Goal: Transaction & Acquisition: Purchase product/service

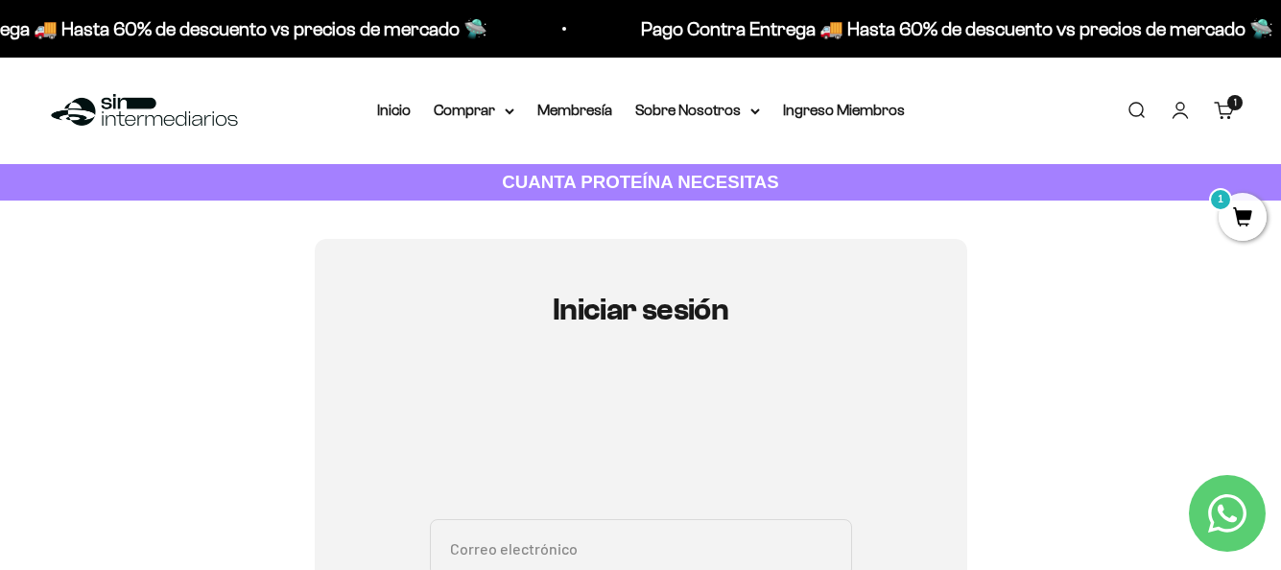
scroll to position [192, 0]
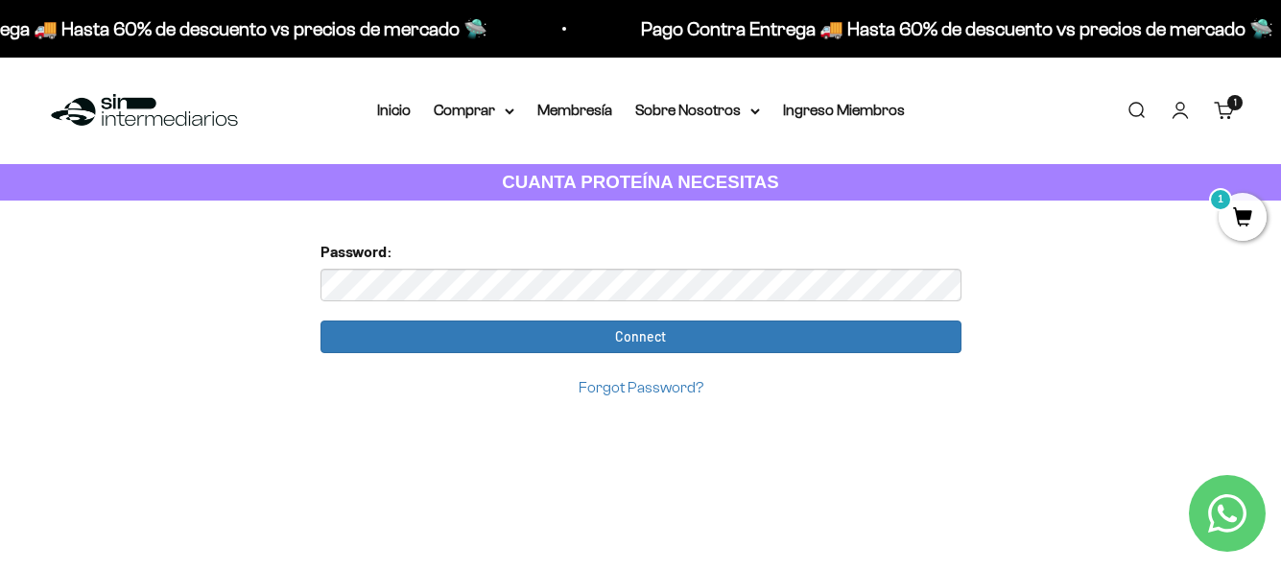
click at [321, 321] on input "Connect" at bounding box center [641, 337] width 641 height 33
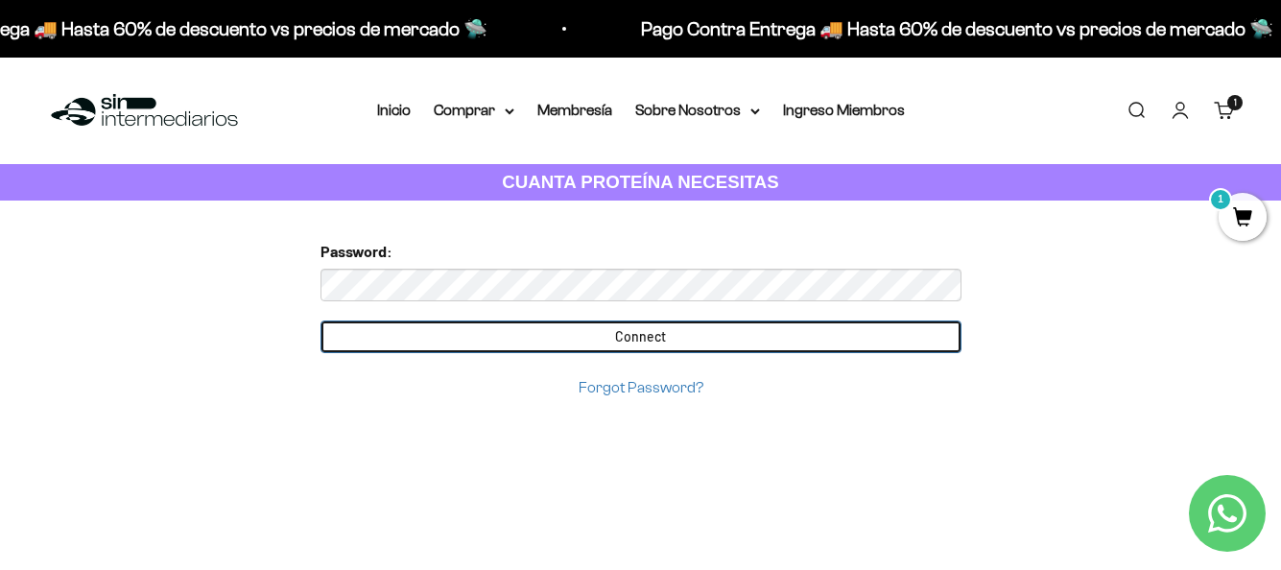
click at [464, 335] on input "Connect" at bounding box center [641, 337] width 641 height 33
click at [750, 338] on input "Connect" at bounding box center [641, 337] width 641 height 33
click at [767, 339] on input "Connect" at bounding box center [641, 337] width 641 height 33
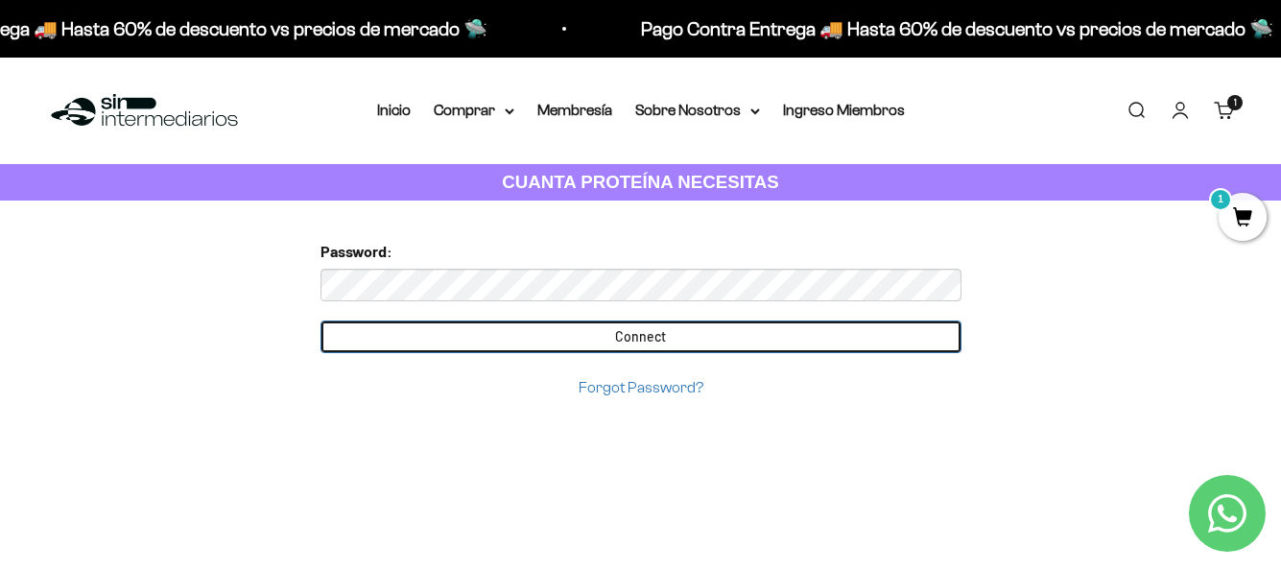
click at [767, 339] on input "Connect" at bounding box center [641, 337] width 641 height 33
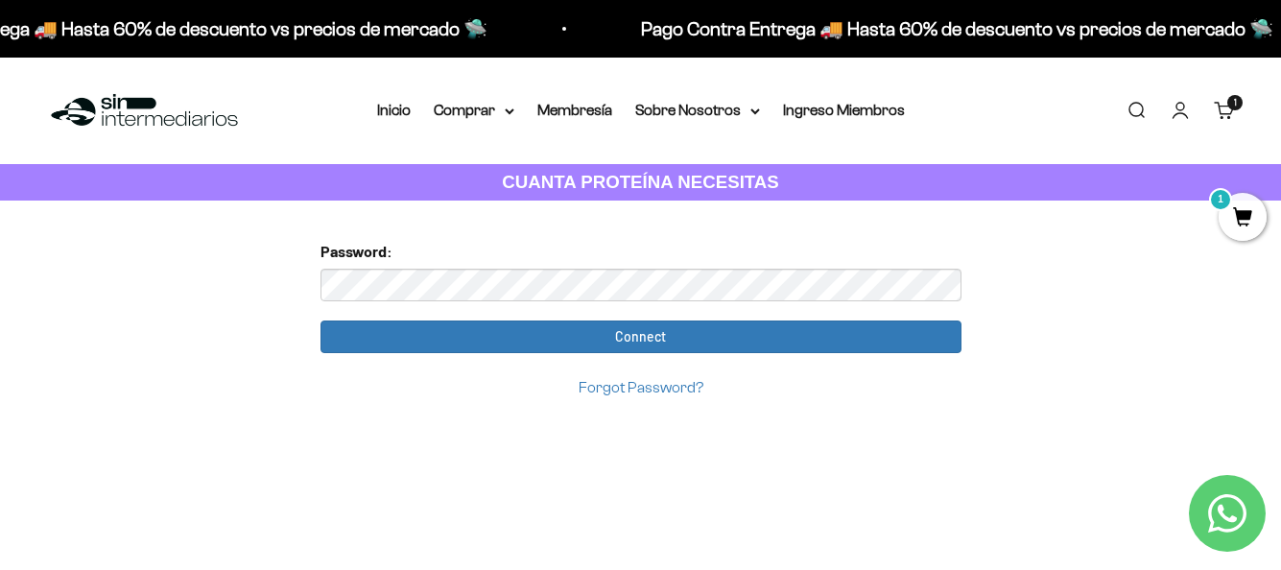
drag, startPoint x: 1188, startPoint y: 78, endPoint x: 1175, endPoint y: 104, distance: 29.2
click at [1180, 92] on div "Menú Buscar Inicio Comprar Proteínas Ver Todos Whey Iso Vegan Pancakes Pre-Entr…" at bounding box center [640, 111] width 1281 height 107
click at [1175, 104] on link "Iniciar sesión" at bounding box center [1180, 110] width 21 height 21
click at [321, 321] on input "Connect" at bounding box center [641, 337] width 641 height 33
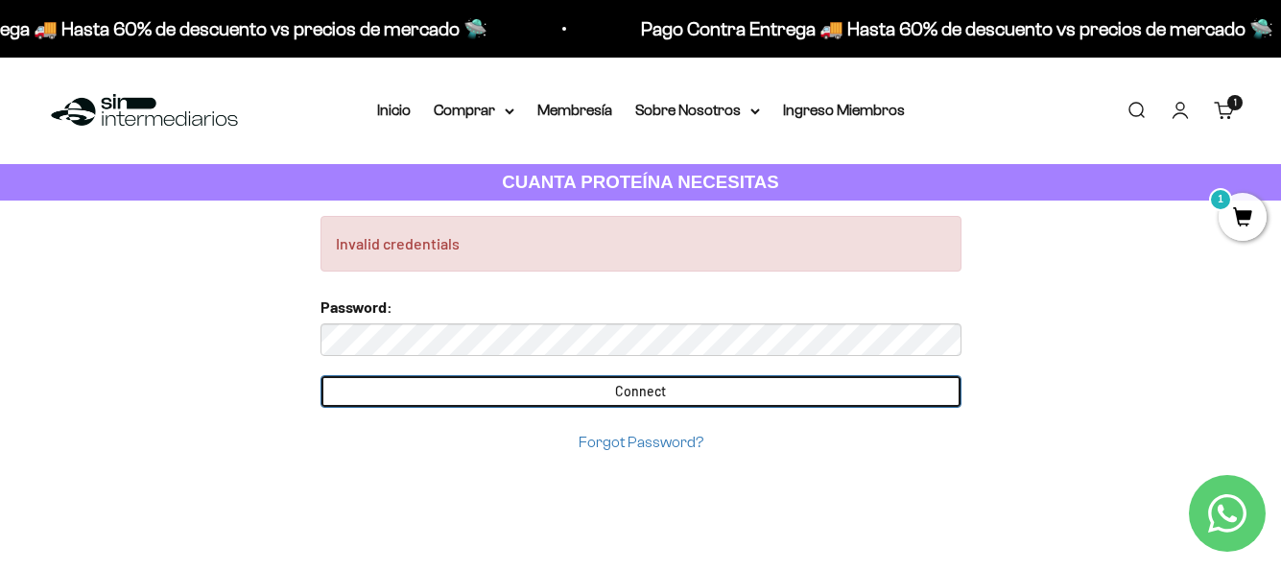
click at [663, 398] on input "Connect" at bounding box center [641, 391] width 641 height 33
click at [818, 391] on input "Connect" at bounding box center [641, 391] width 641 height 33
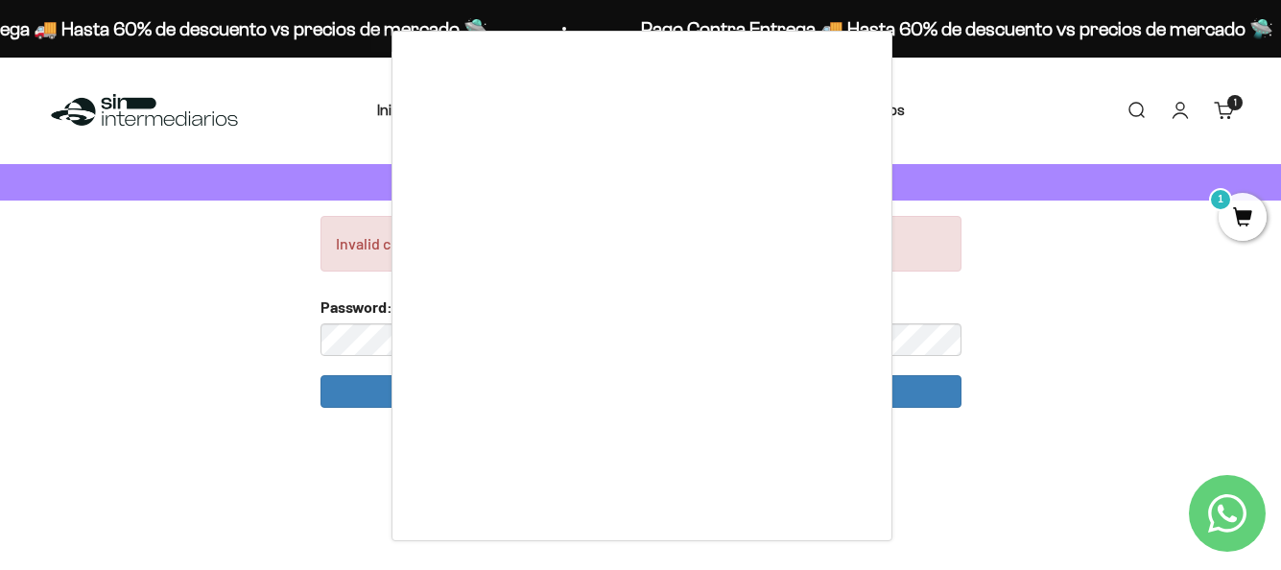
click at [1186, 112] on div at bounding box center [640, 285] width 1281 height 570
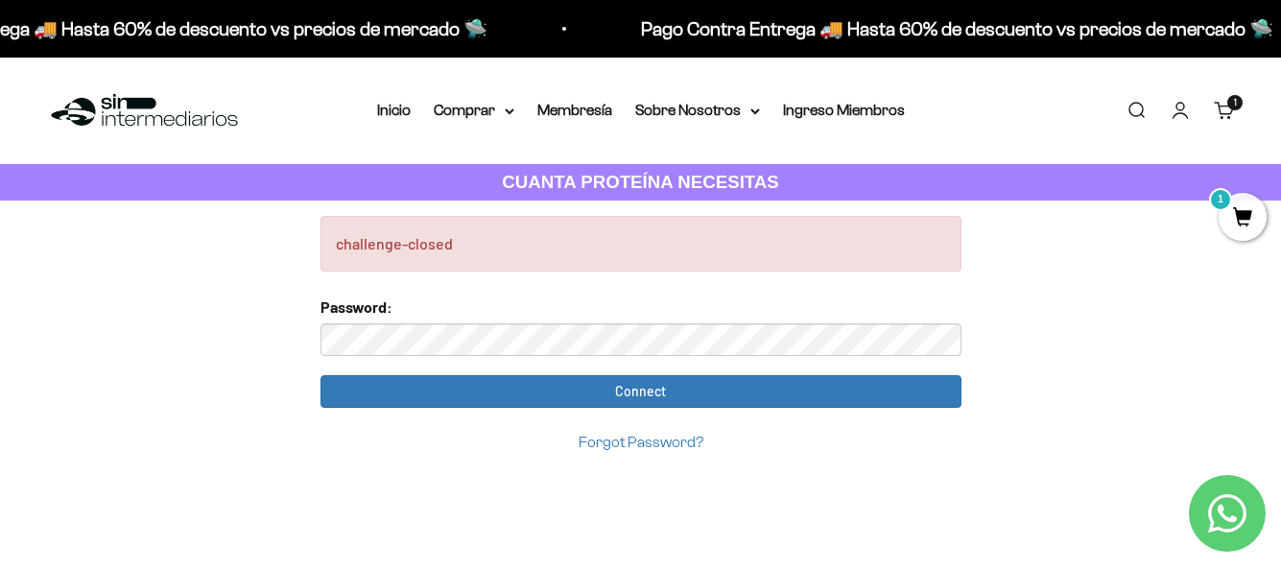
click at [1186, 112] on link "Iniciar sesión" at bounding box center [1180, 110] width 21 height 21
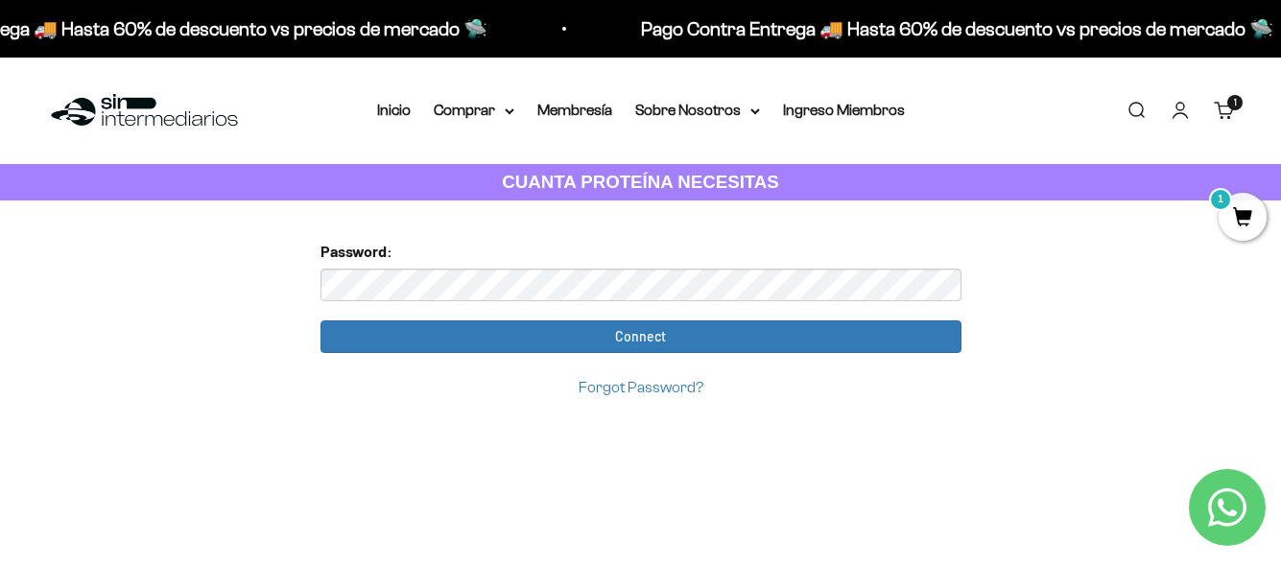
click at [635, 383] on link "Forgot Password?" at bounding box center [641, 387] width 125 height 16
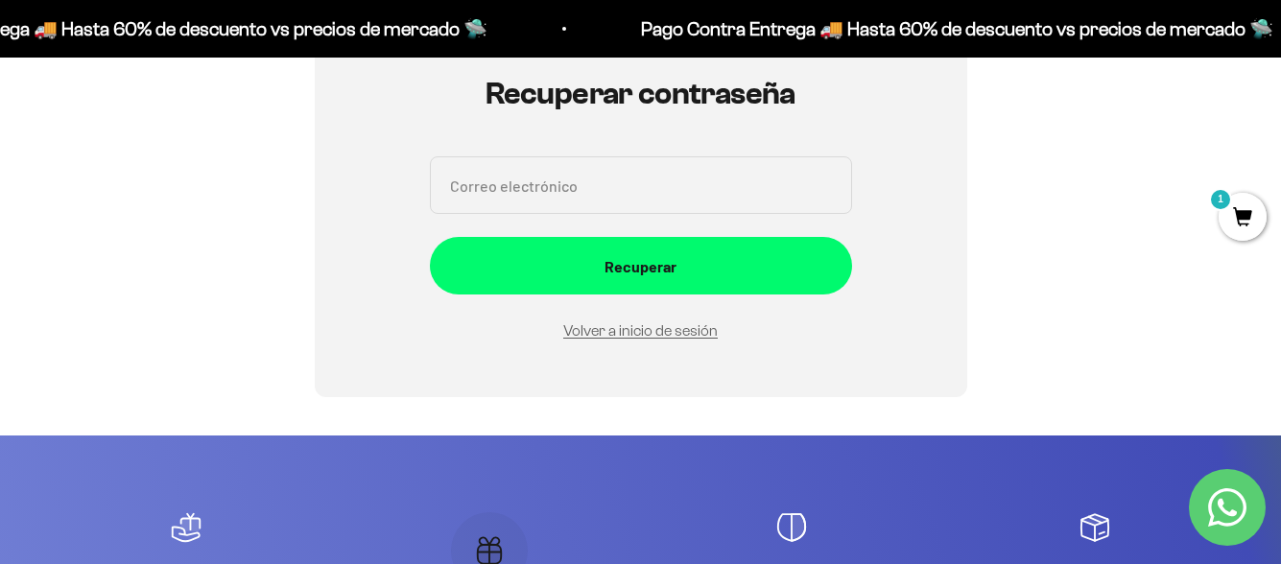
scroll to position [216, 0]
click at [683, 184] on input "Correo electrónico" at bounding box center [641, 185] width 422 height 58
type input "cmonsalve@sociales.uba.ar"
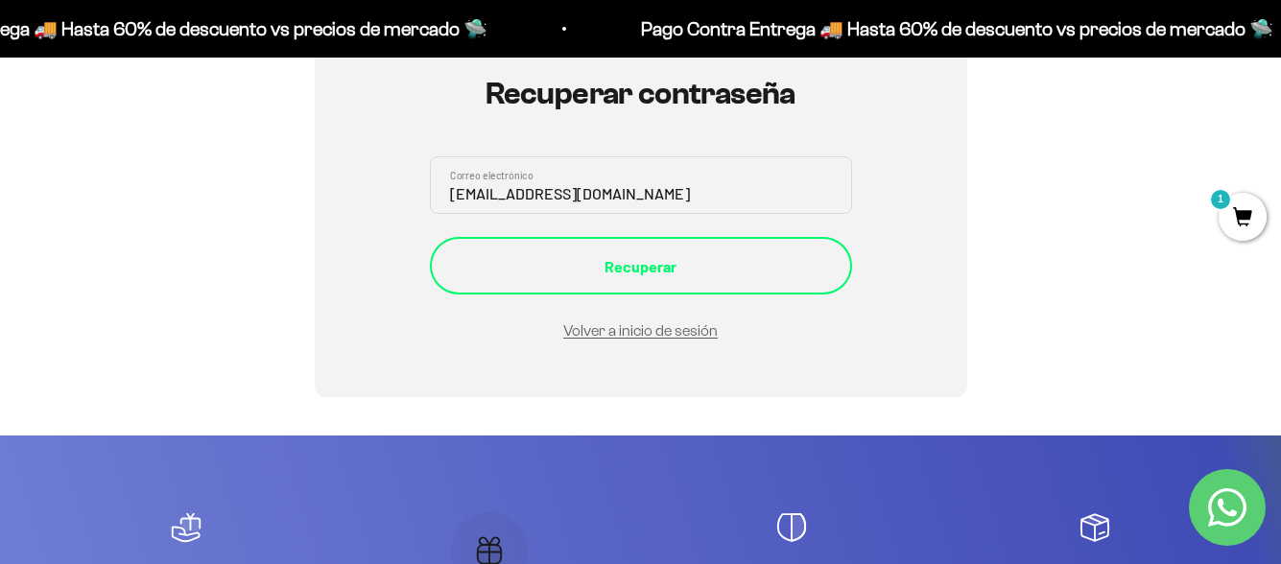
click at [642, 273] on div "Recuperar" at bounding box center [640, 266] width 345 height 25
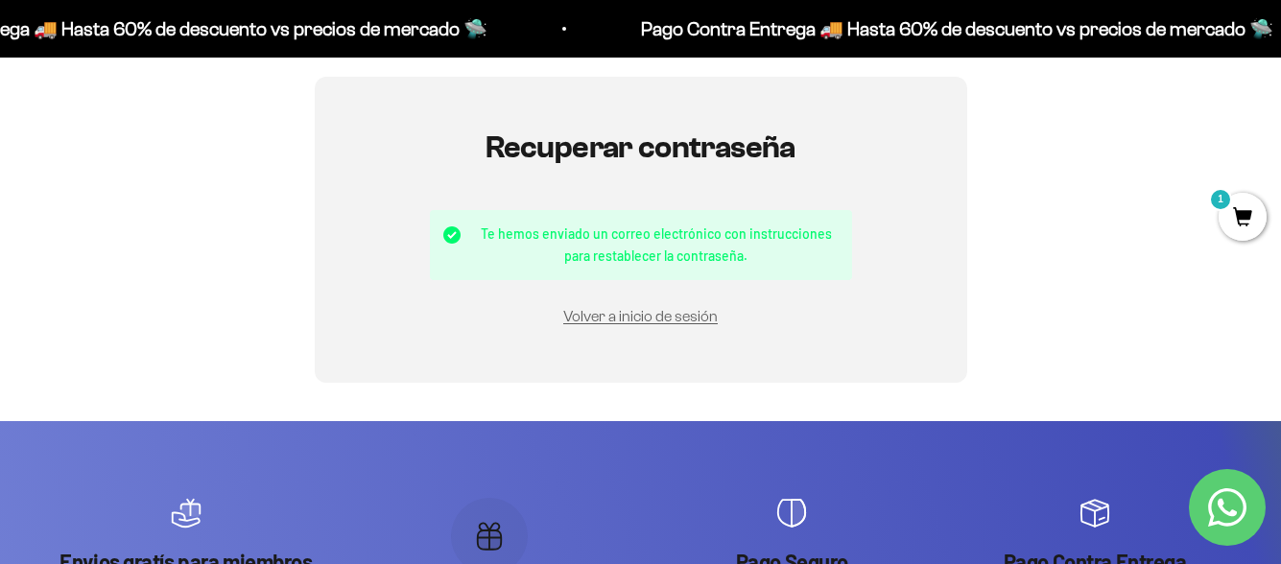
scroll to position [192, 0]
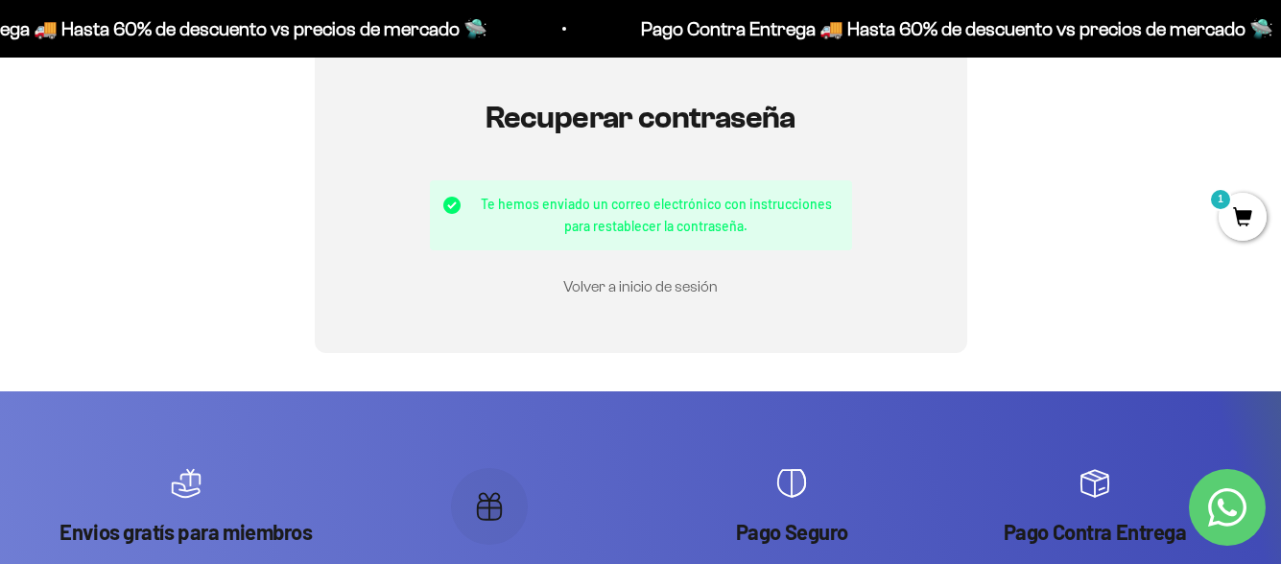
click at [608, 291] on link "Volver a inicio de sesión" at bounding box center [640, 286] width 155 height 16
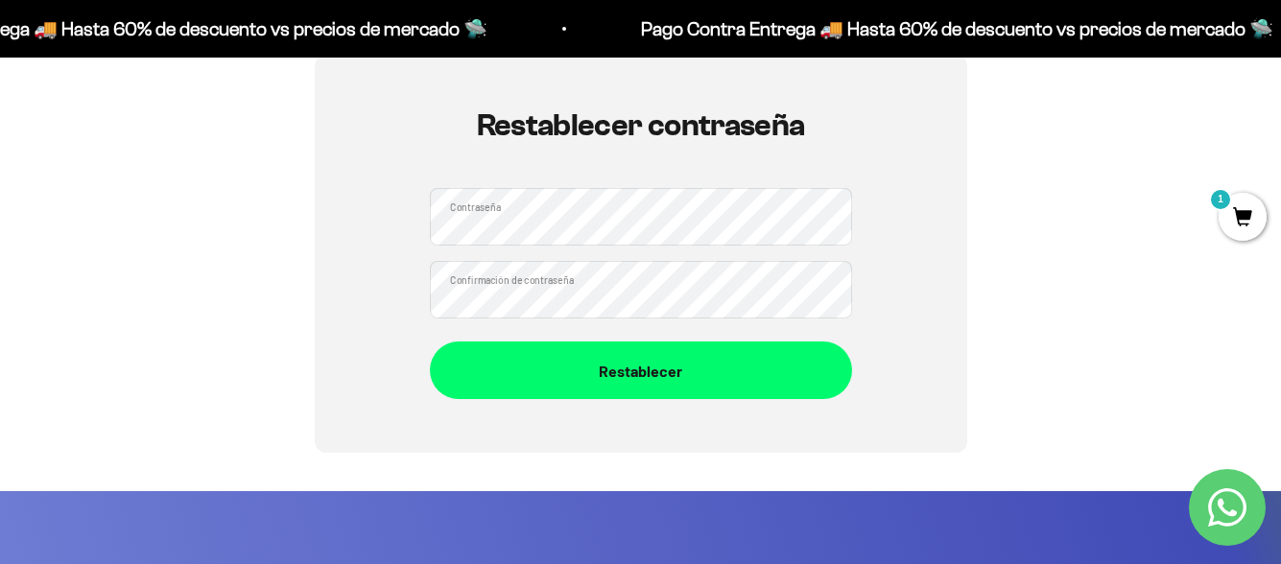
scroll to position [192, 0]
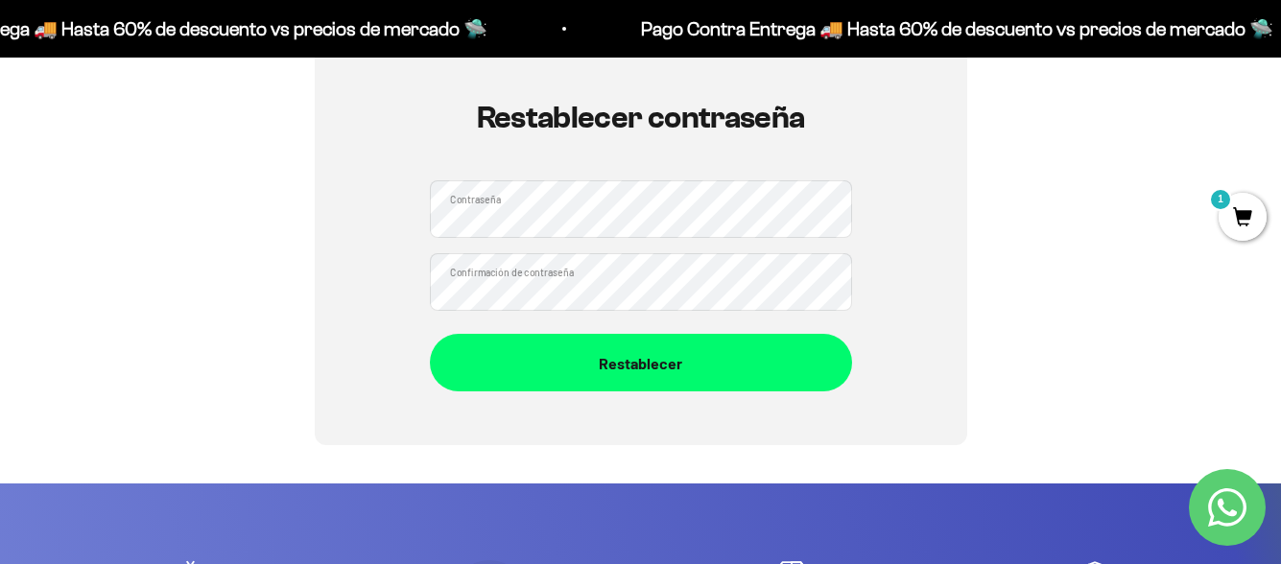
click at [912, 182] on div "Restablecer contraseña Contraseña Confirmación de contraseña Restablecer" at bounding box center [641, 246] width 653 height 398
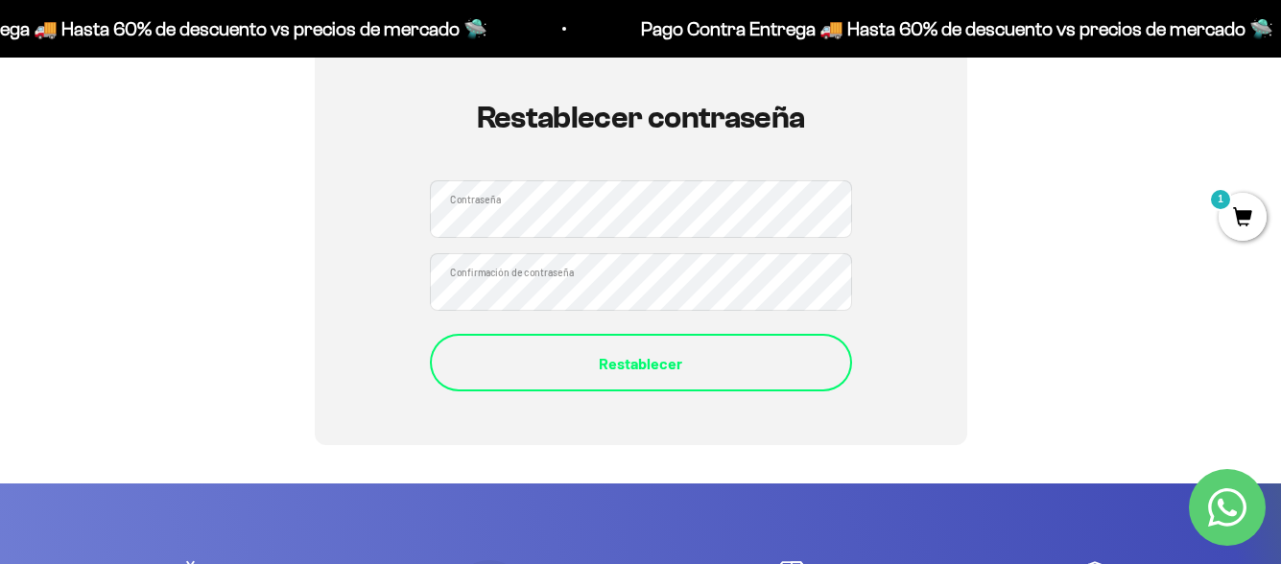
click at [565, 391] on button "Restablecer" at bounding box center [641, 363] width 422 height 58
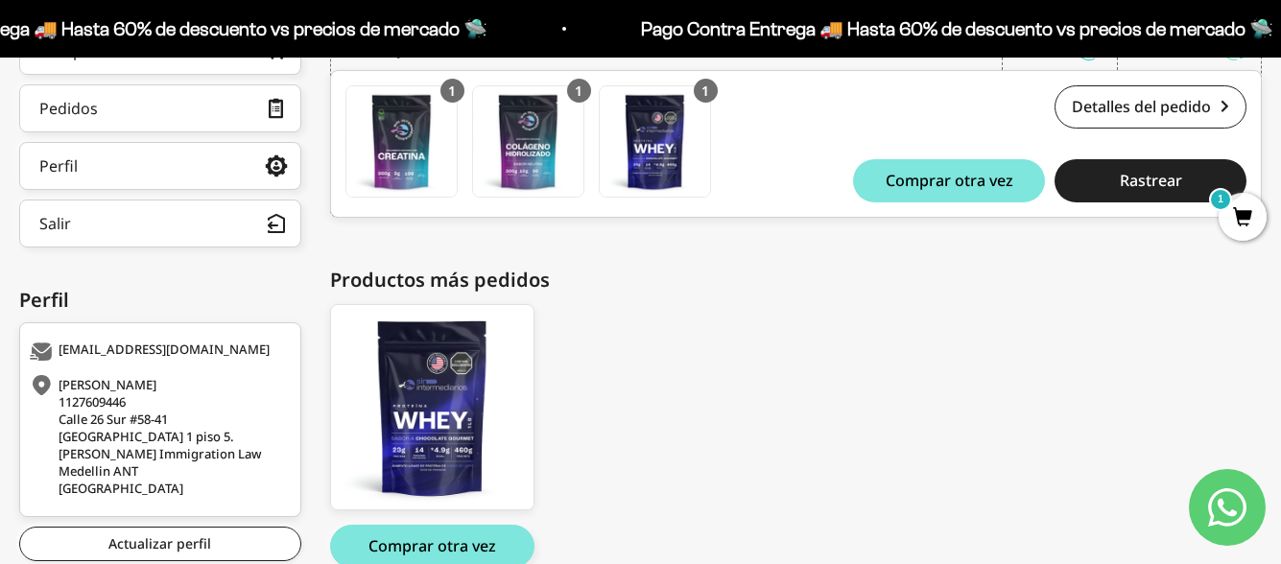
scroll to position [463, 0]
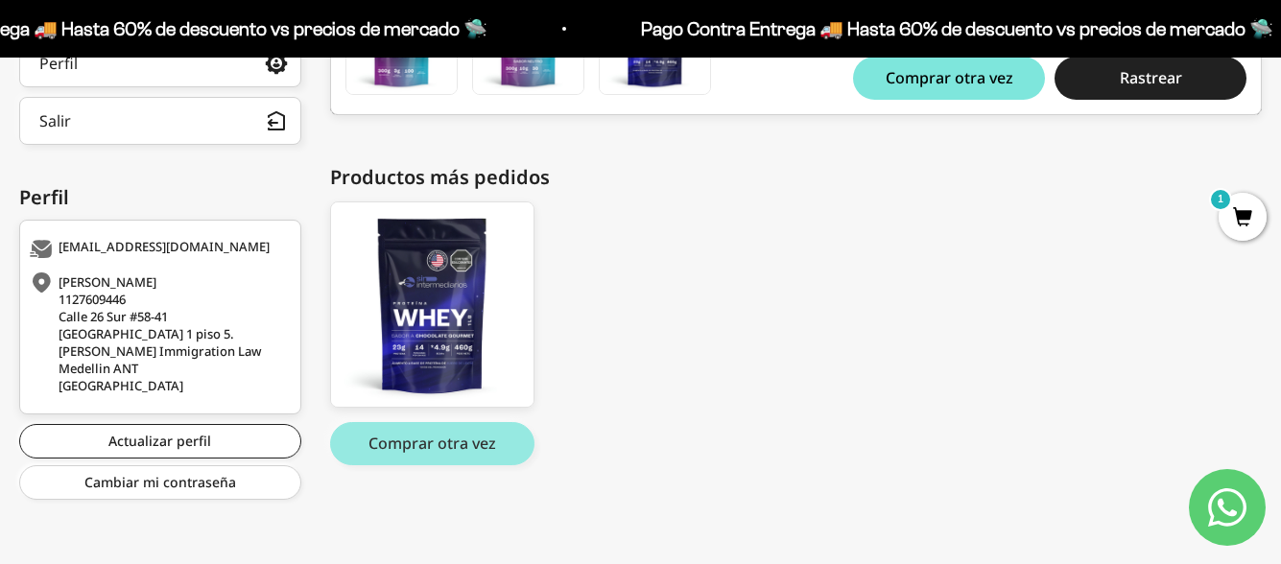
click at [494, 441] on button "Comprar otra vez" at bounding box center [432, 443] width 204 height 43
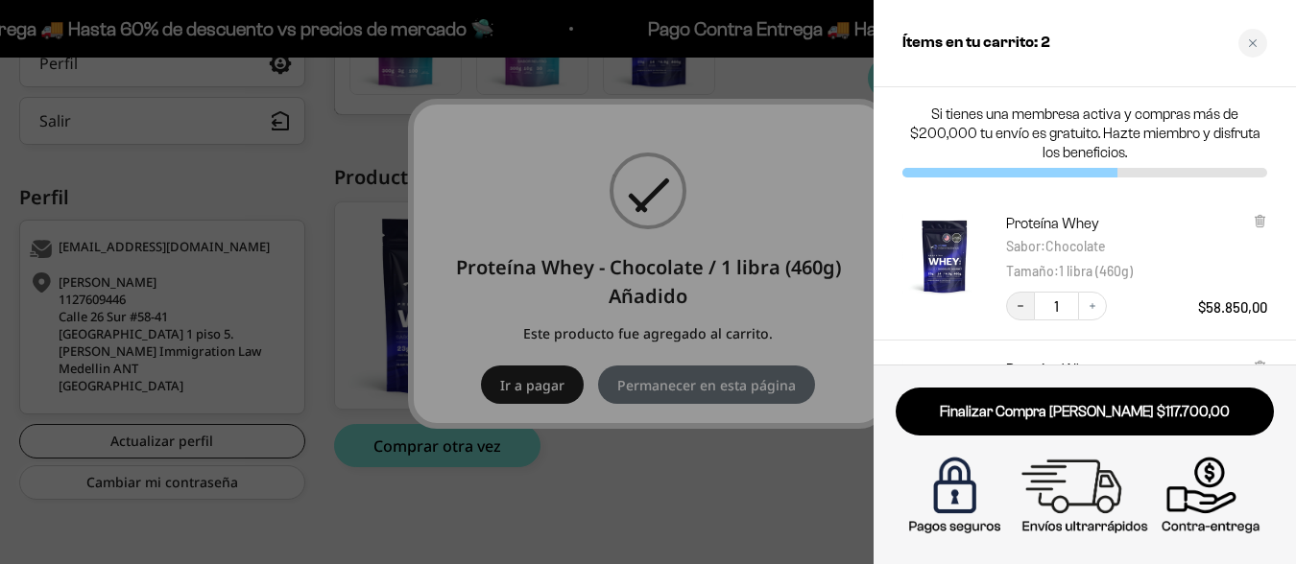
click at [1027, 301] on button "Decrease quantity" at bounding box center [1020, 306] width 29 height 29
click at [1248, 45] on icon "Close cart" at bounding box center [1253, 43] width 10 height 10
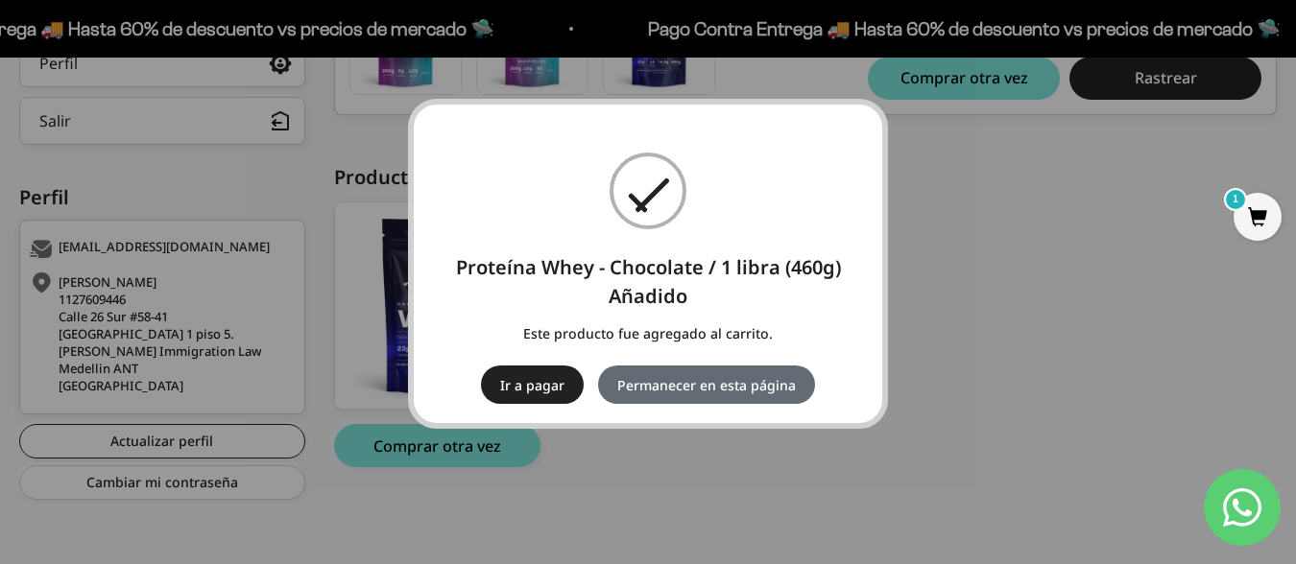
click at [724, 368] on button "Permanecer en esta página" at bounding box center [706, 385] width 217 height 38
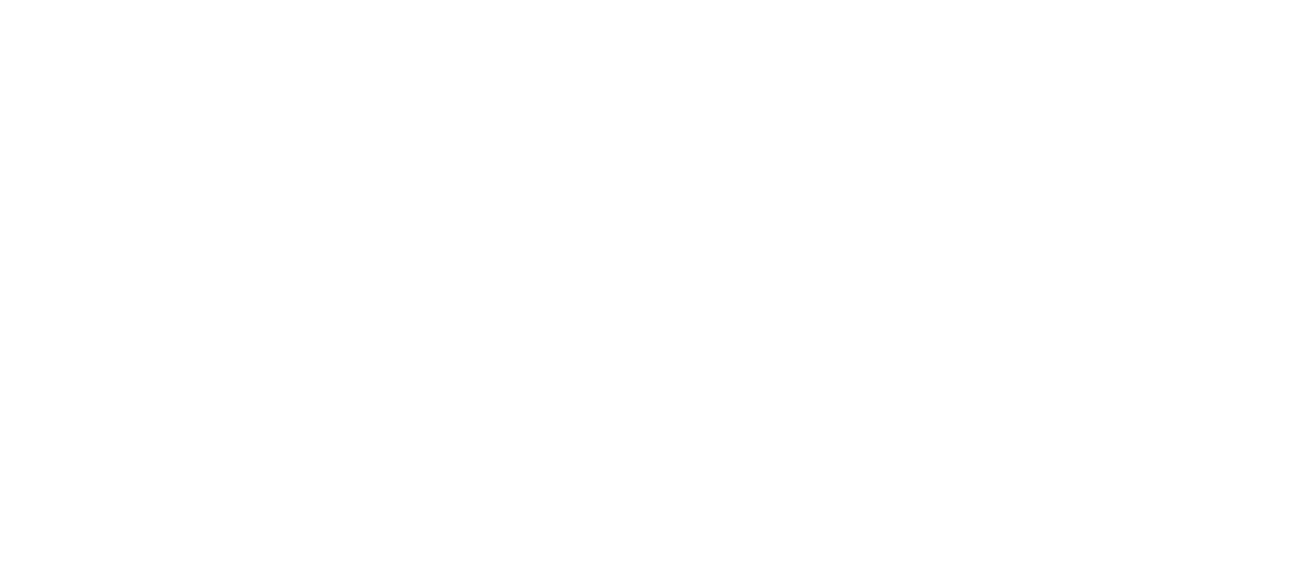
click at [1249, 0] on html at bounding box center [648, 0] width 1296 height 0
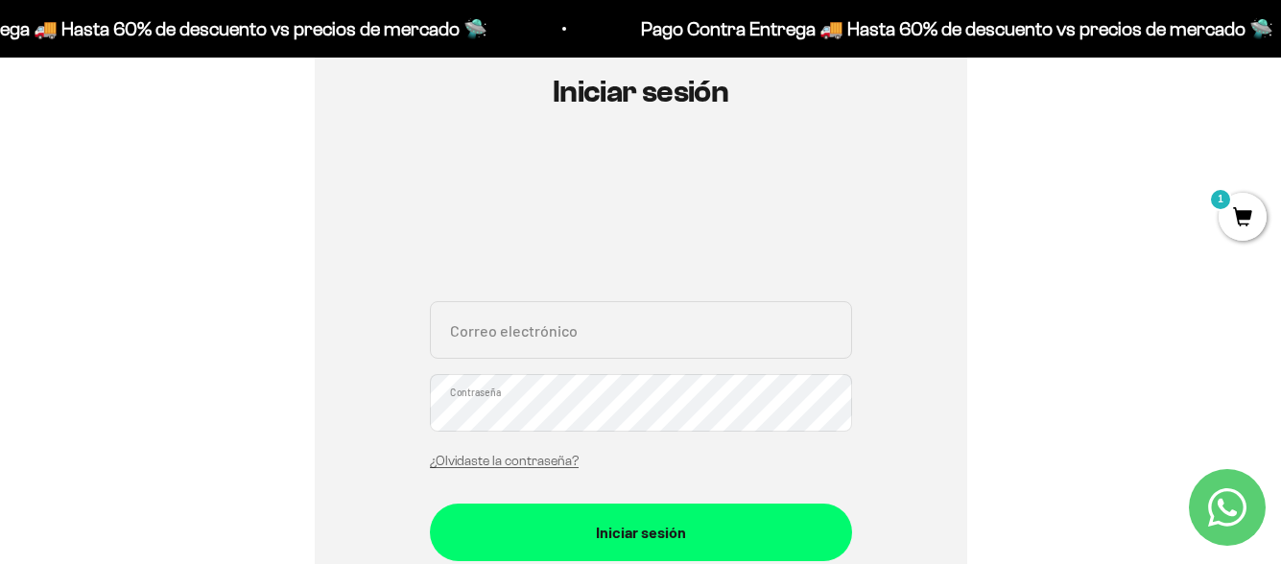
scroll to position [96, 0]
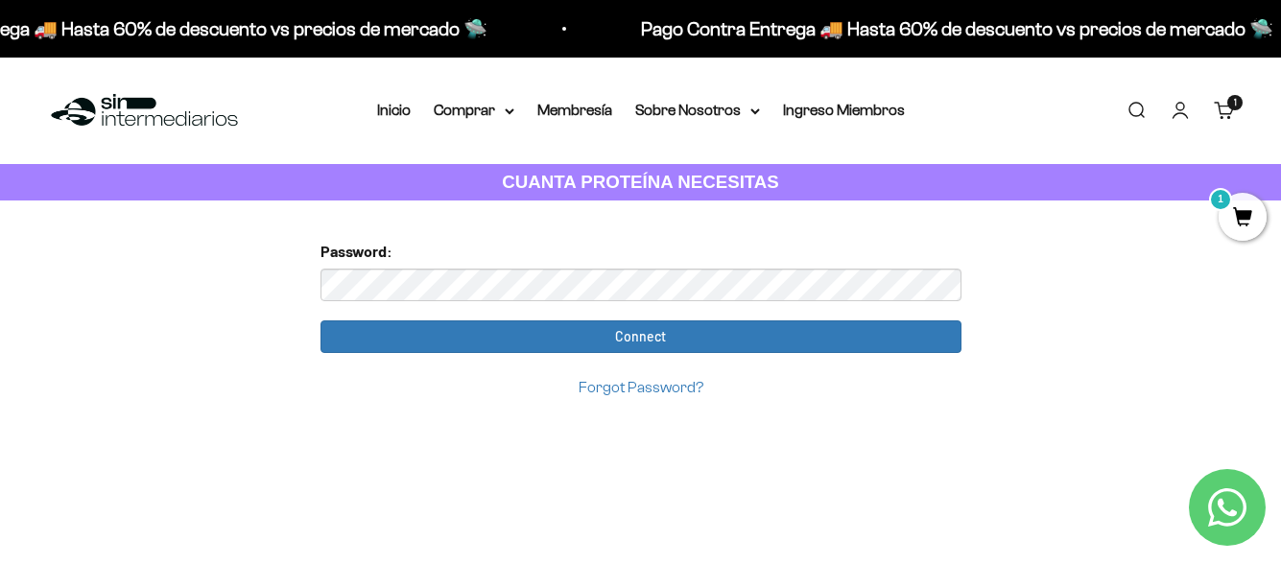
click at [321, 321] on input "Connect" at bounding box center [641, 337] width 641 height 33
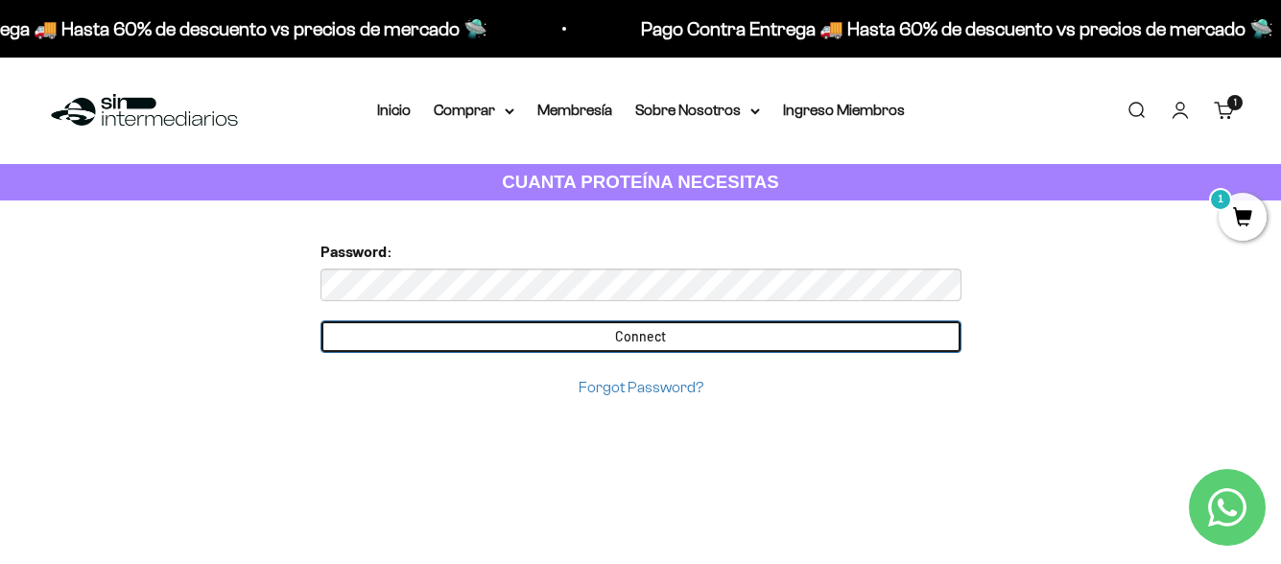
click at [693, 321] on input "Connect" at bounding box center [641, 337] width 641 height 33
click at [736, 328] on input "Connect" at bounding box center [641, 337] width 641 height 33
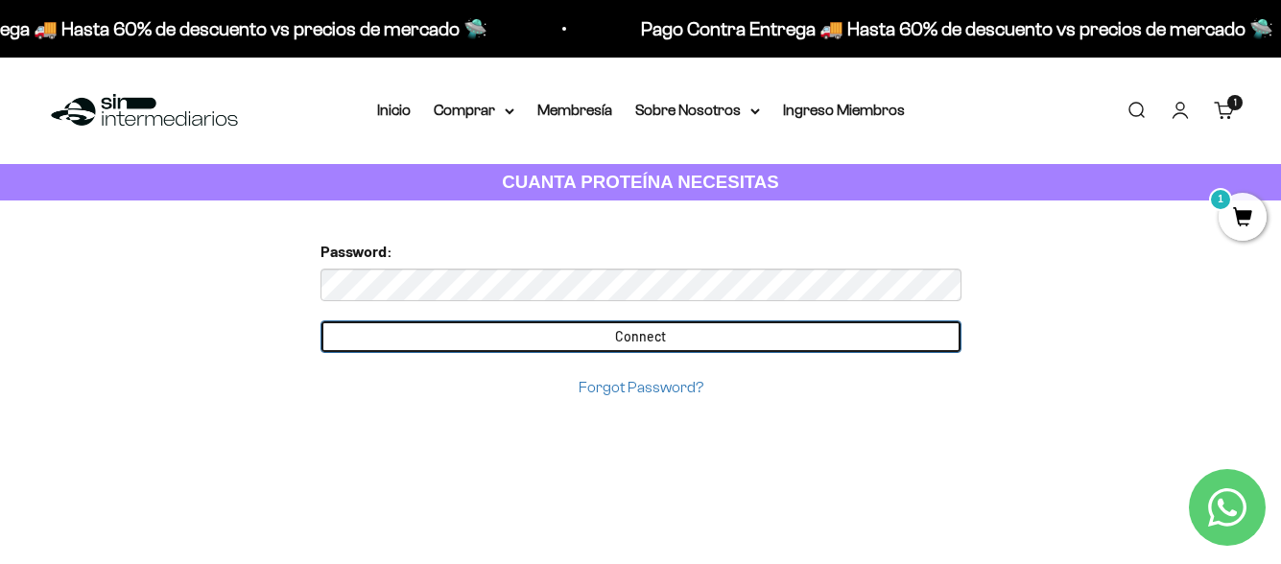
click at [736, 328] on input "Connect" at bounding box center [641, 337] width 641 height 33
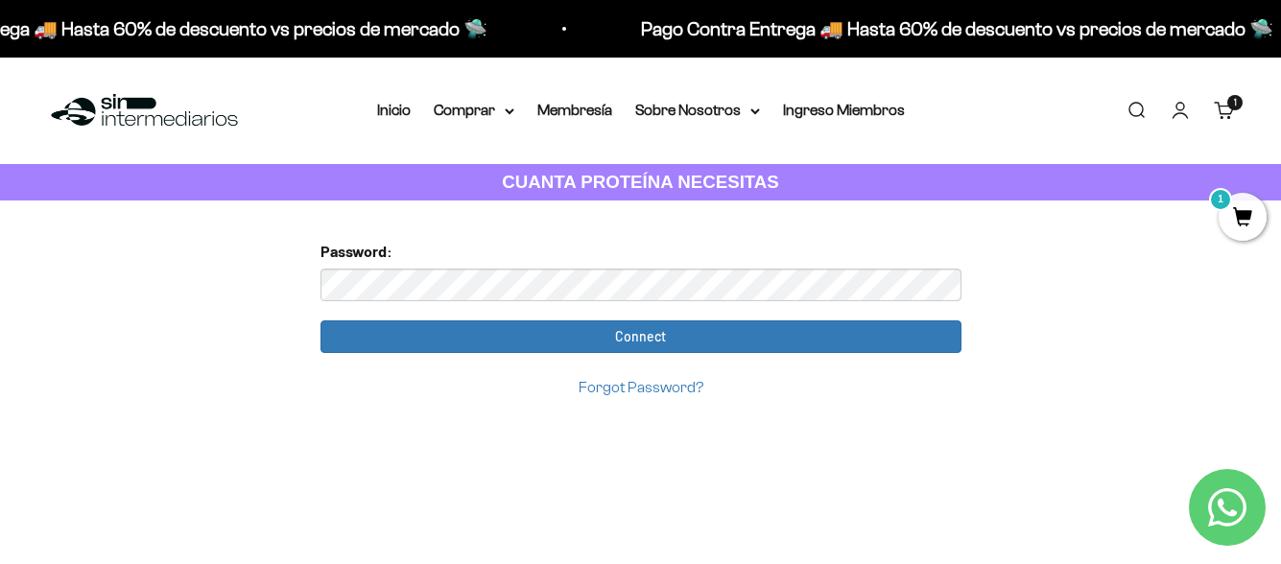
click at [1170, 101] on link "Iniciar sesión" at bounding box center [1180, 110] width 21 height 21
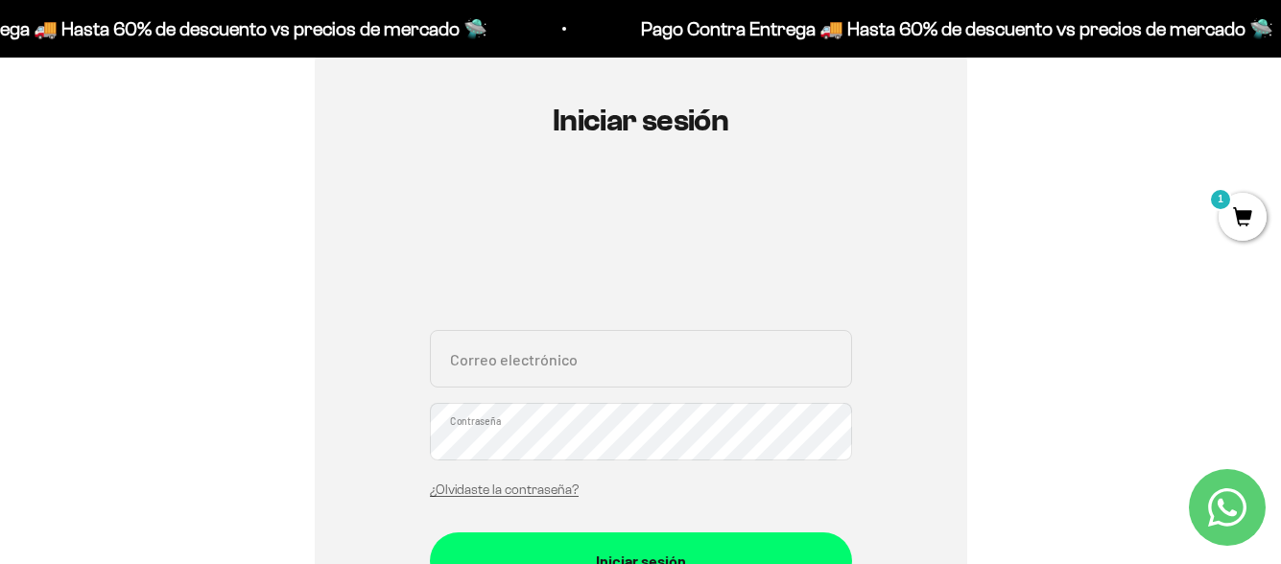
scroll to position [96, 0]
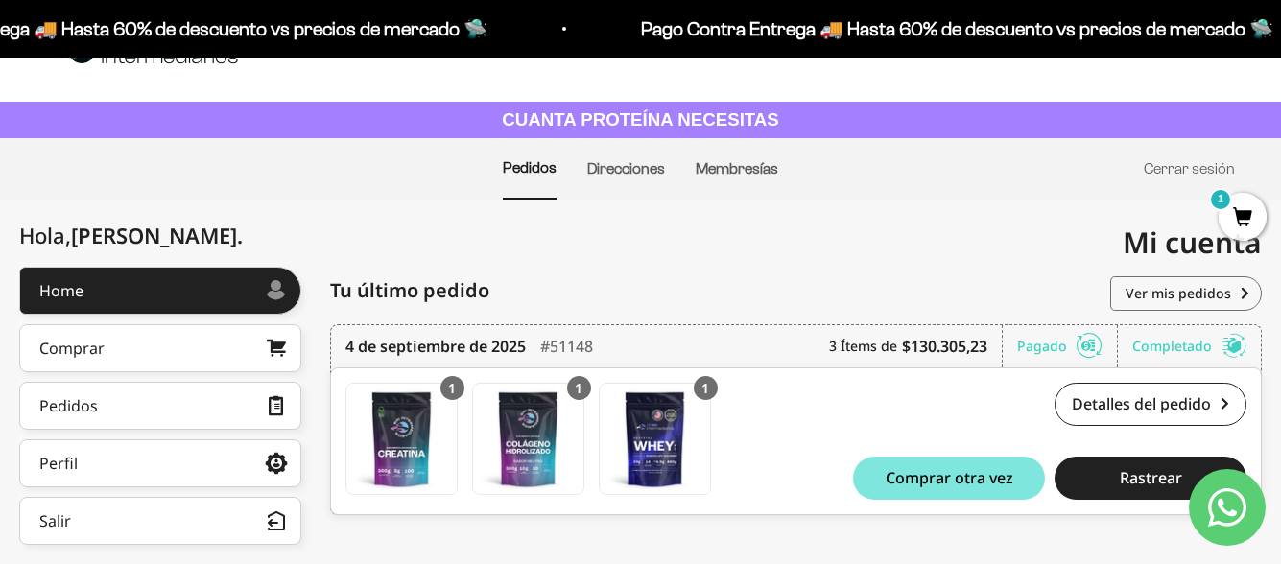
scroll to position [192, 0]
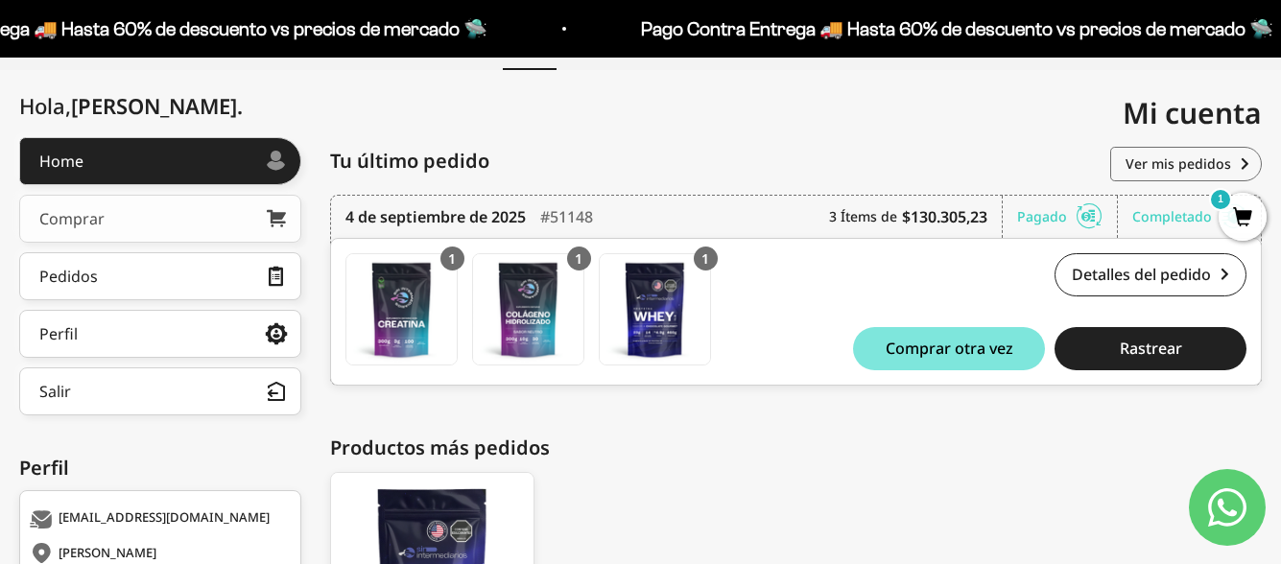
click at [124, 221] on link "Comprar" at bounding box center [160, 219] width 282 height 48
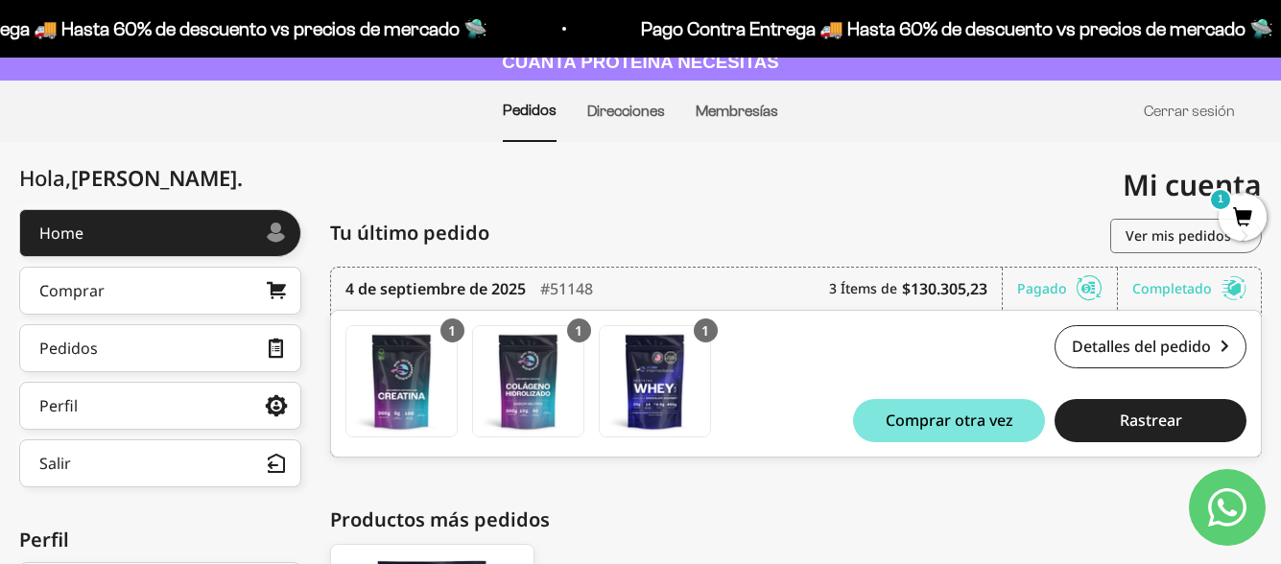
scroll to position [79, 0]
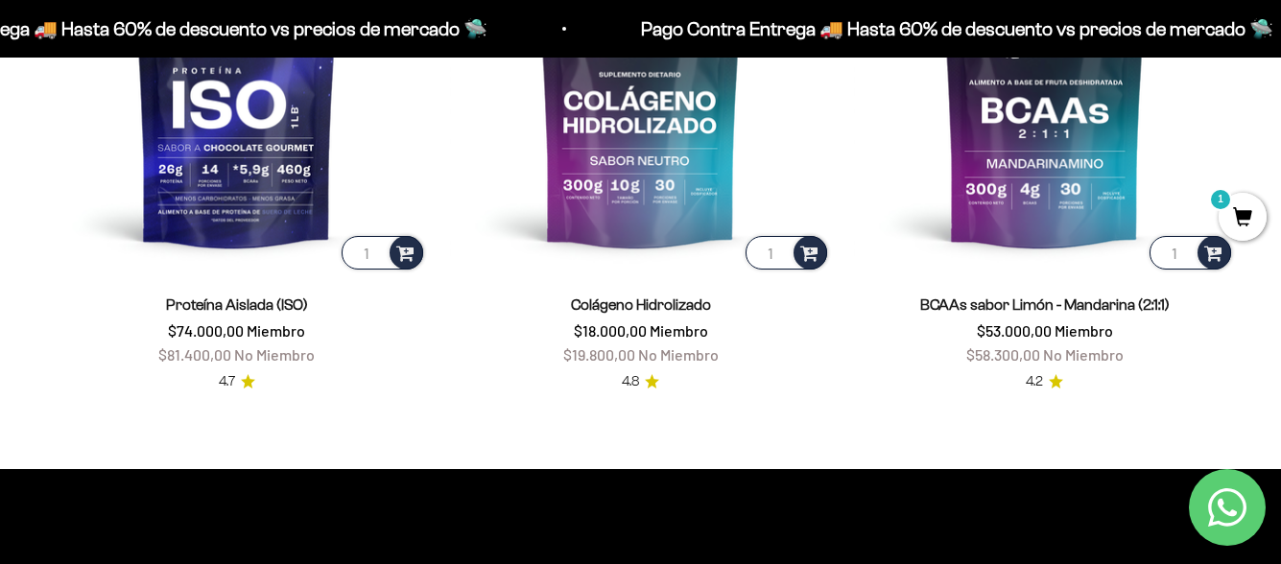
scroll to position [1439, 0]
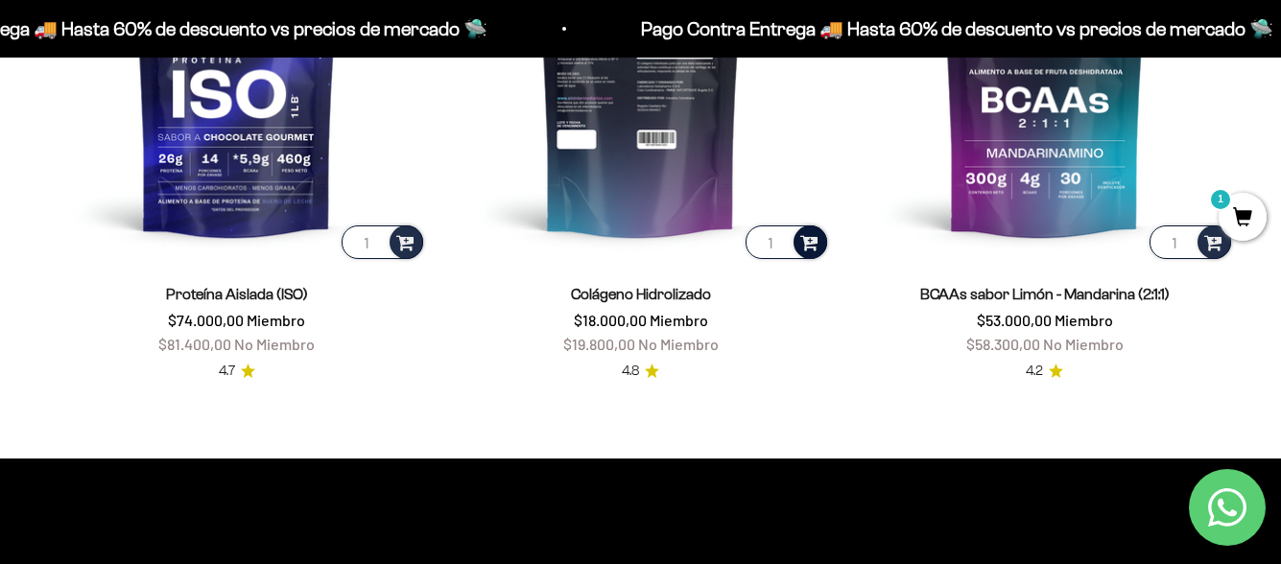
click at [812, 242] on span at bounding box center [809, 241] width 18 height 22
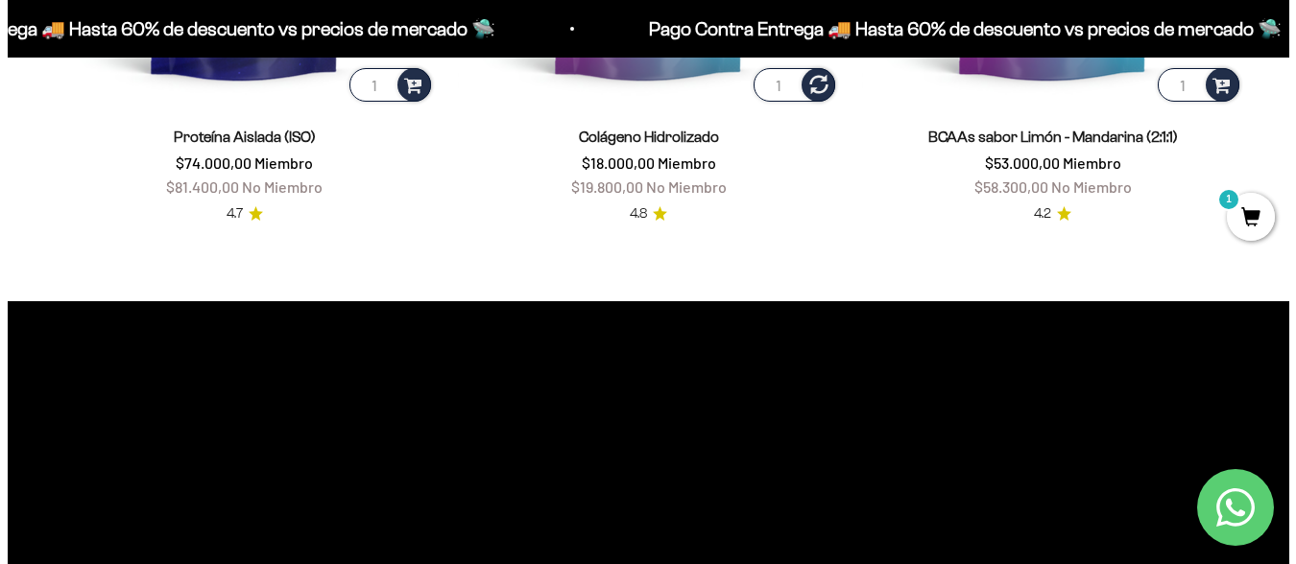
scroll to position [1631, 0]
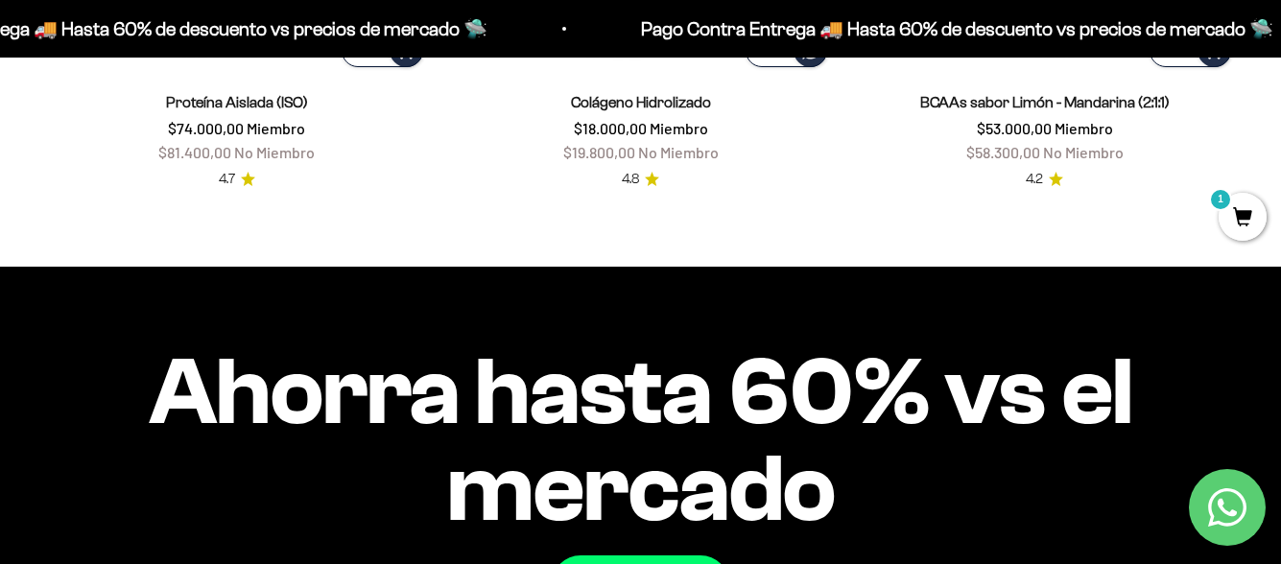
click at [1241, 217] on span "1" at bounding box center [1243, 217] width 48 height 48
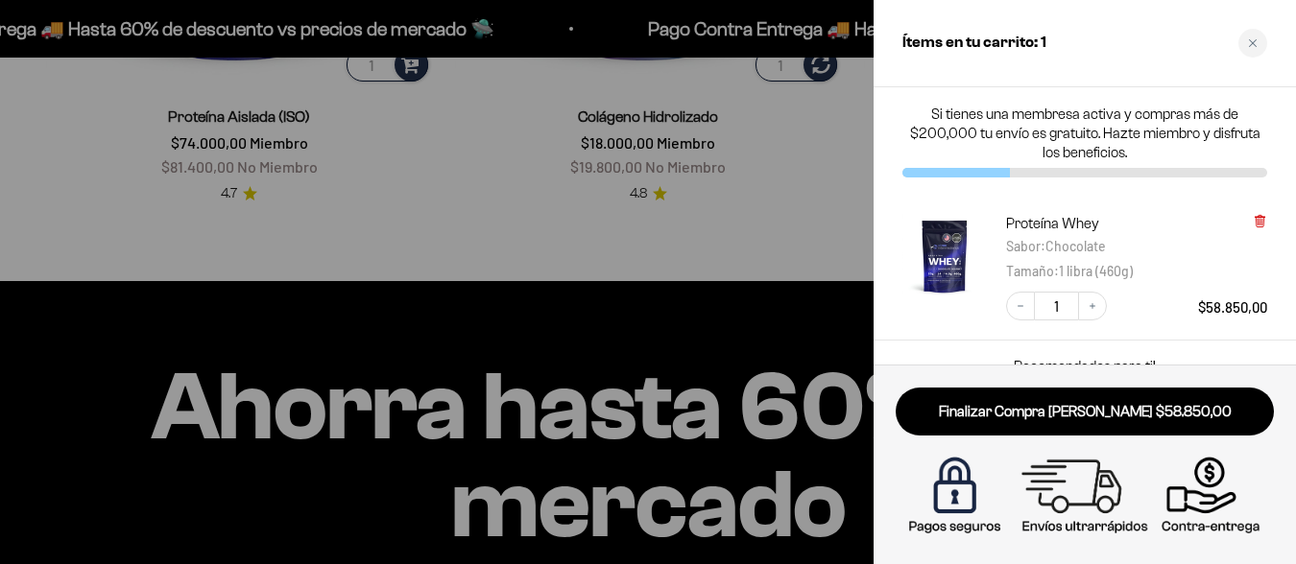
click at [1263, 222] on icon at bounding box center [1259, 222] width 8 height 10
click at [1250, 37] on div "Close cart" at bounding box center [1252, 43] width 29 height 29
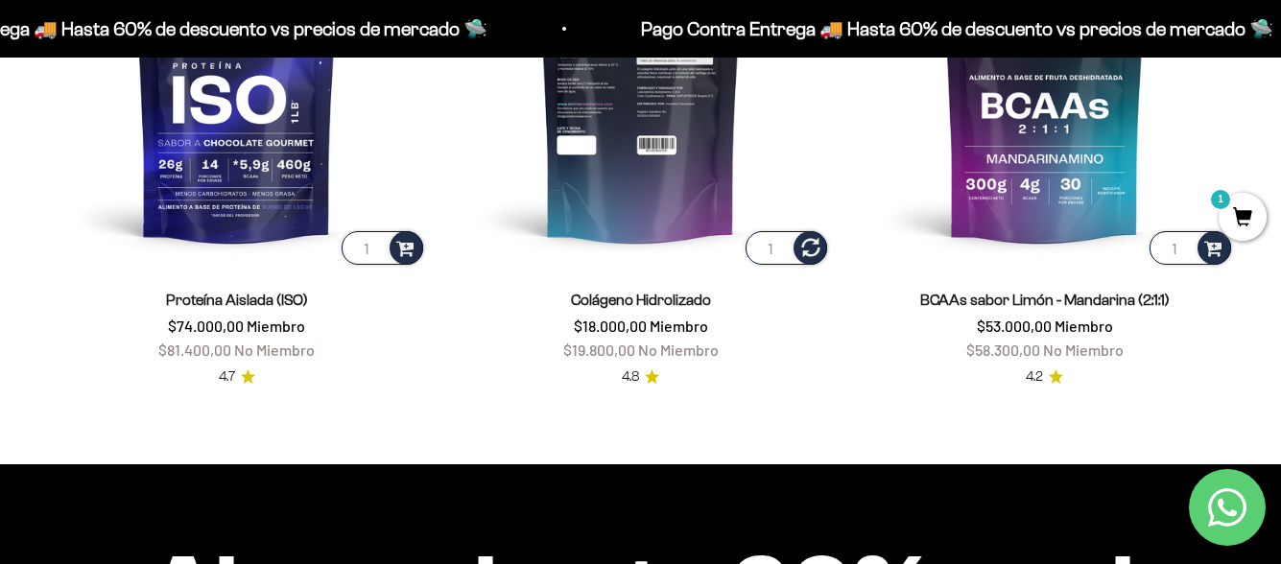
scroll to position [1430, 0]
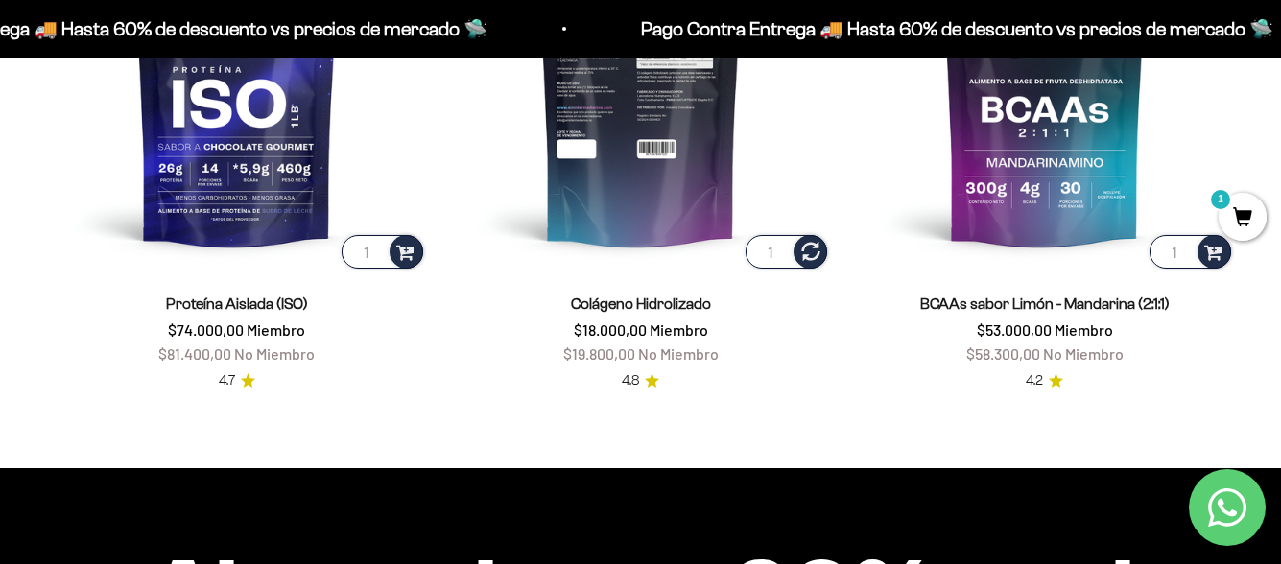
click at [770, 242] on input "1" at bounding box center [787, 252] width 82 height 34
click at [776, 245] on input "2" at bounding box center [787, 252] width 82 height 34
type input "1"
click at [775, 253] on input "1" at bounding box center [787, 252] width 82 height 34
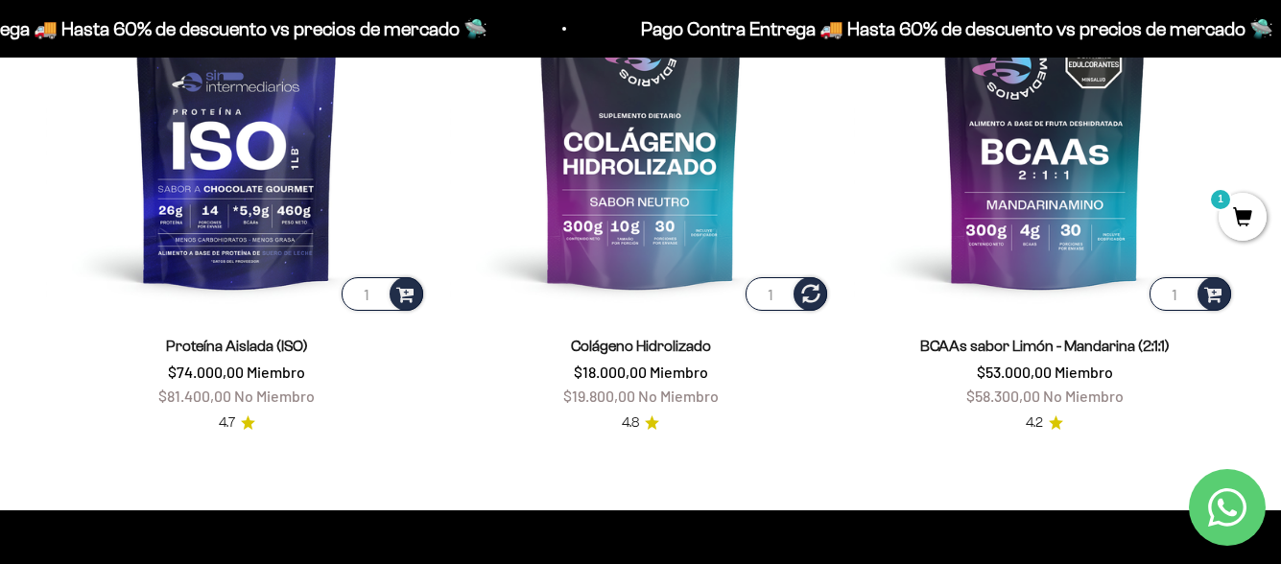
scroll to position [1334, 0]
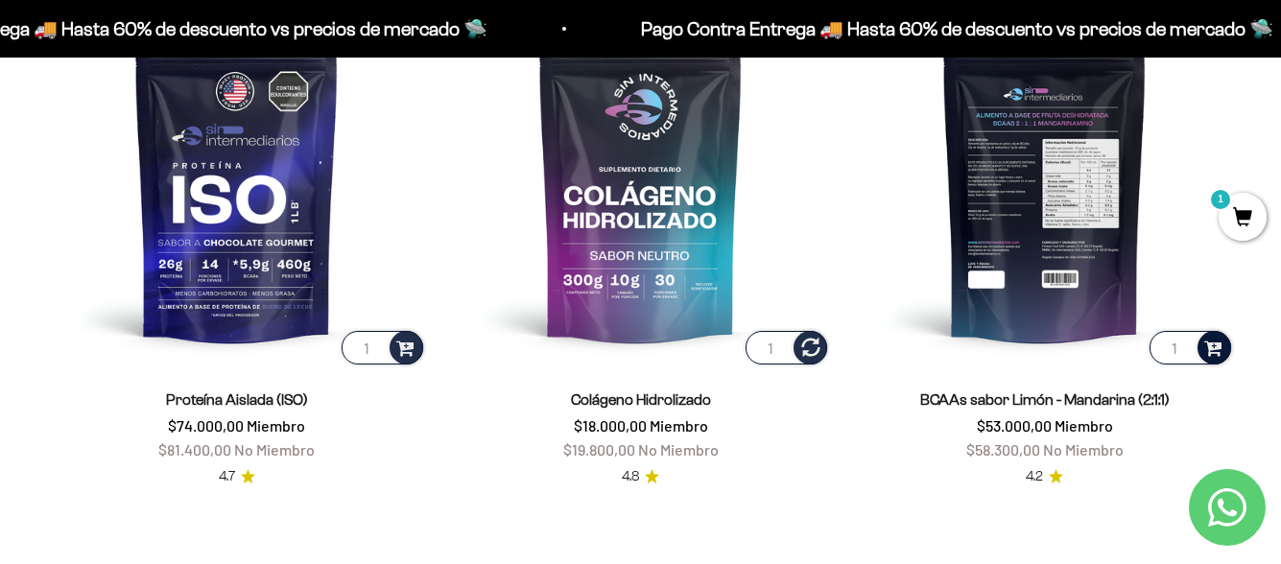
click at [1214, 345] on span at bounding box center [1213, 347] width 18 height 22
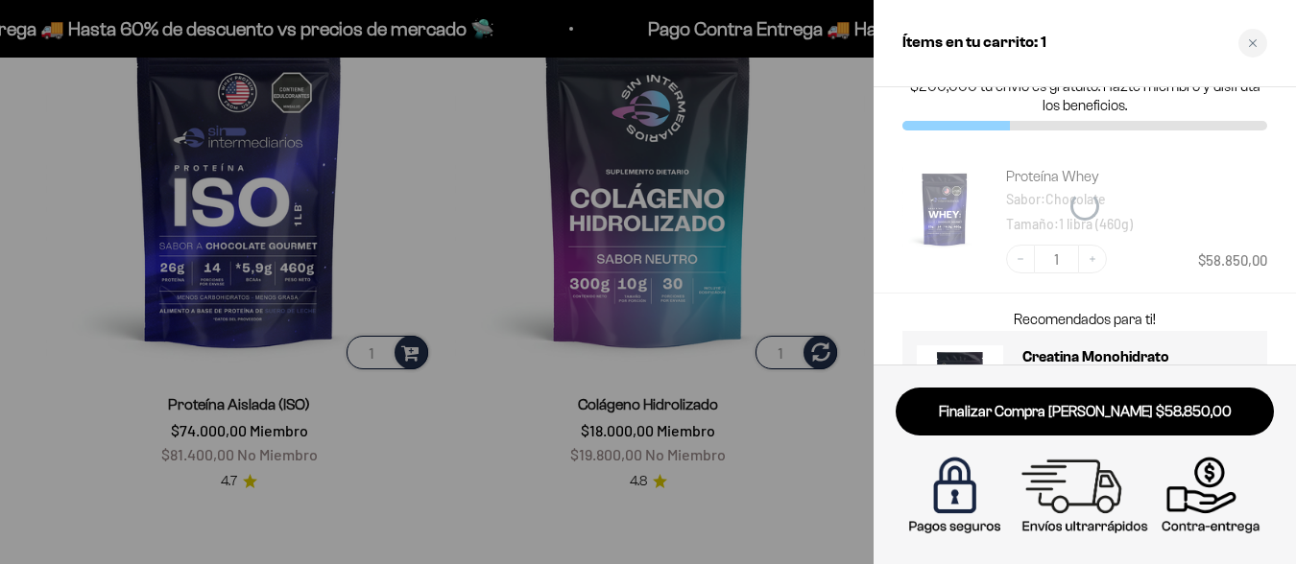
scroll to position [143, 0]
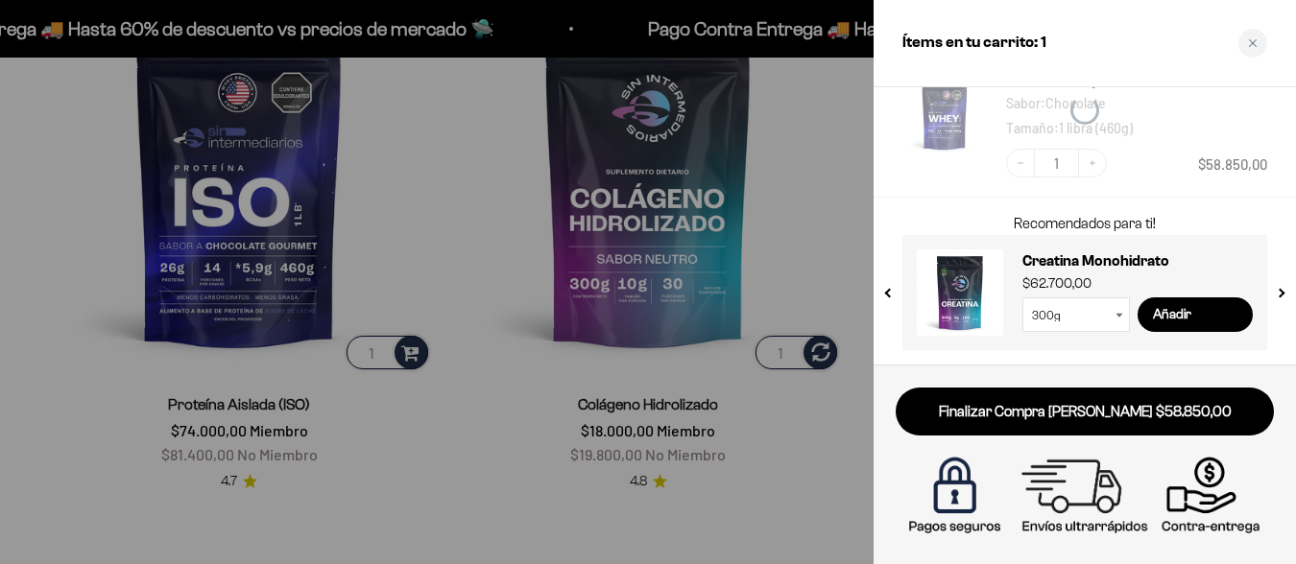
click at [887, 297] on button "previous slide / item" at bounding box center [889, 286] width 16 height 115
click at [1258, 30] on div "Close cart" at bounding box center [1252, 43] width 29 height 29
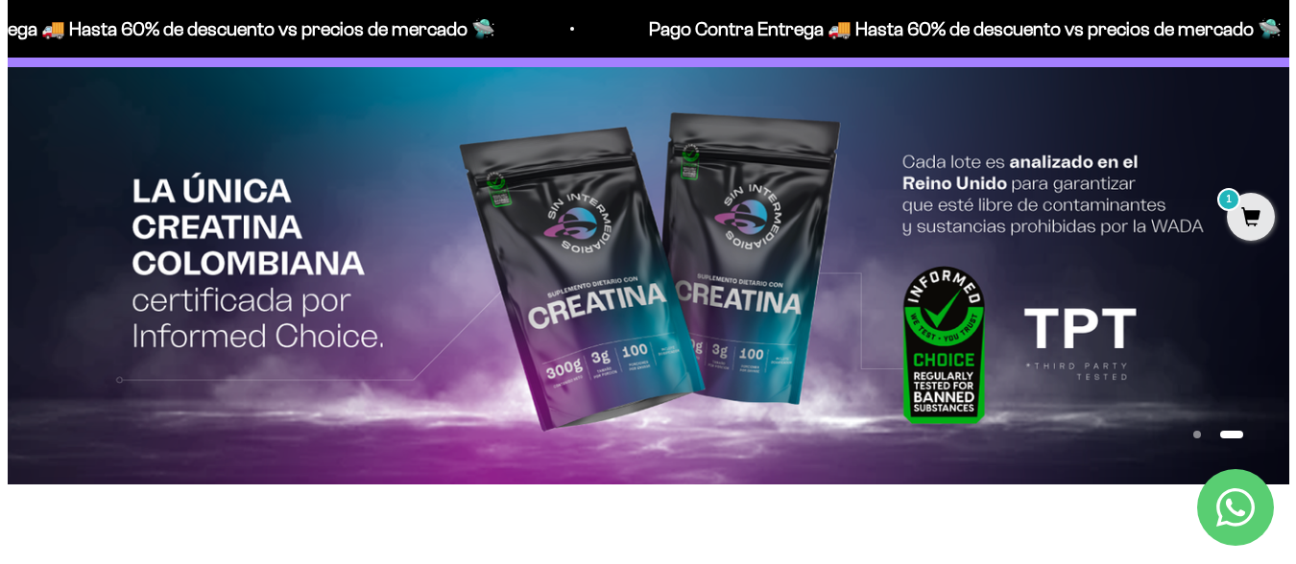
scroll to position [86, 0]
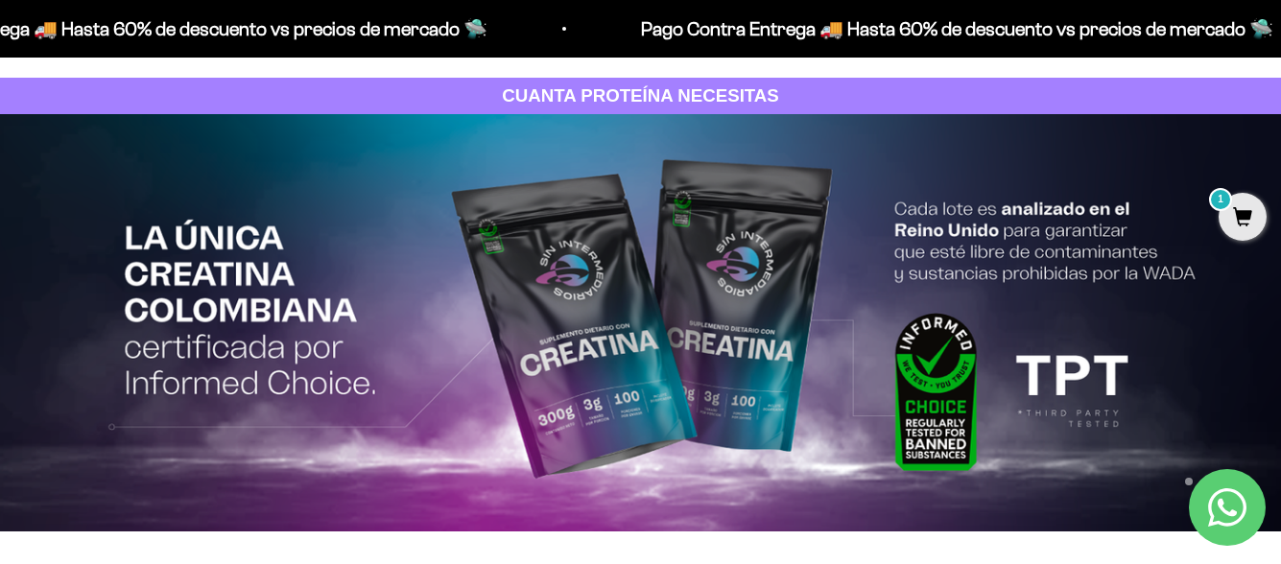
click at [1238, 212] on span "1" at bounding box center [1243, 217] width 48 height 48
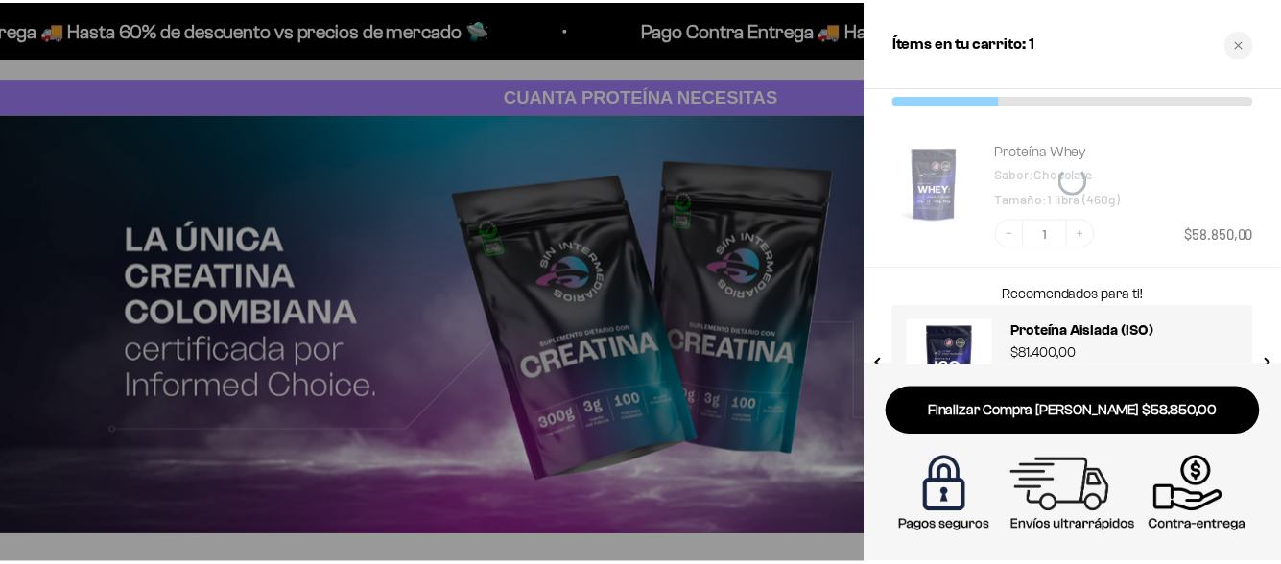
scroll to position [0, 0]
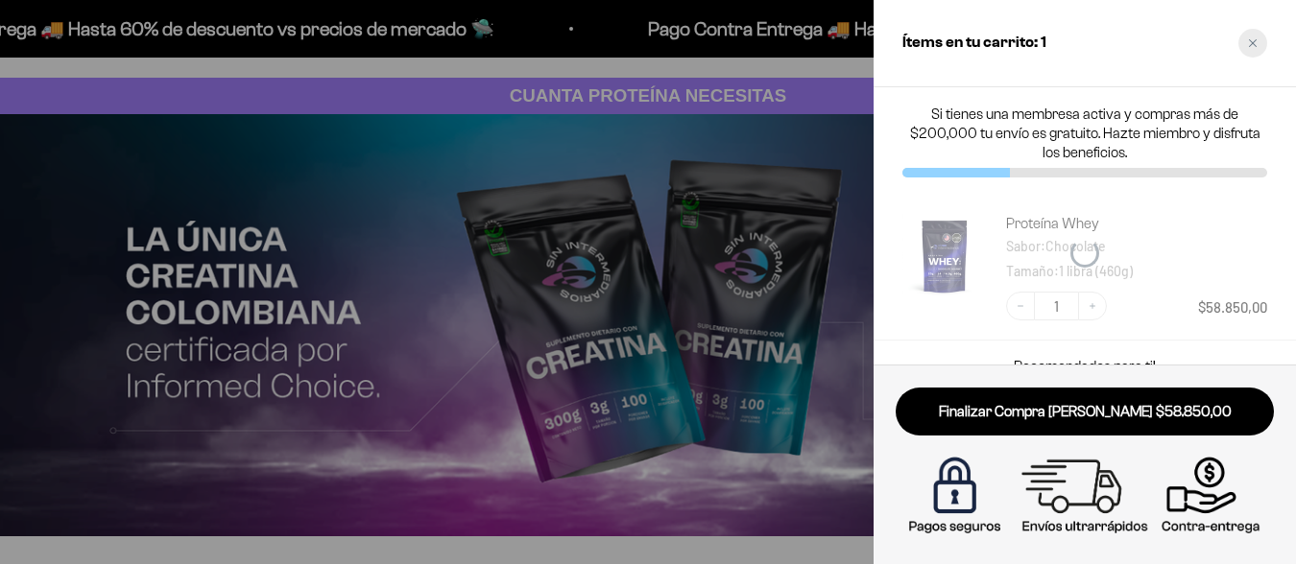
click at [1249, 37] on div "Close cart" at bounding box center [1252, 43] width 29 height 29
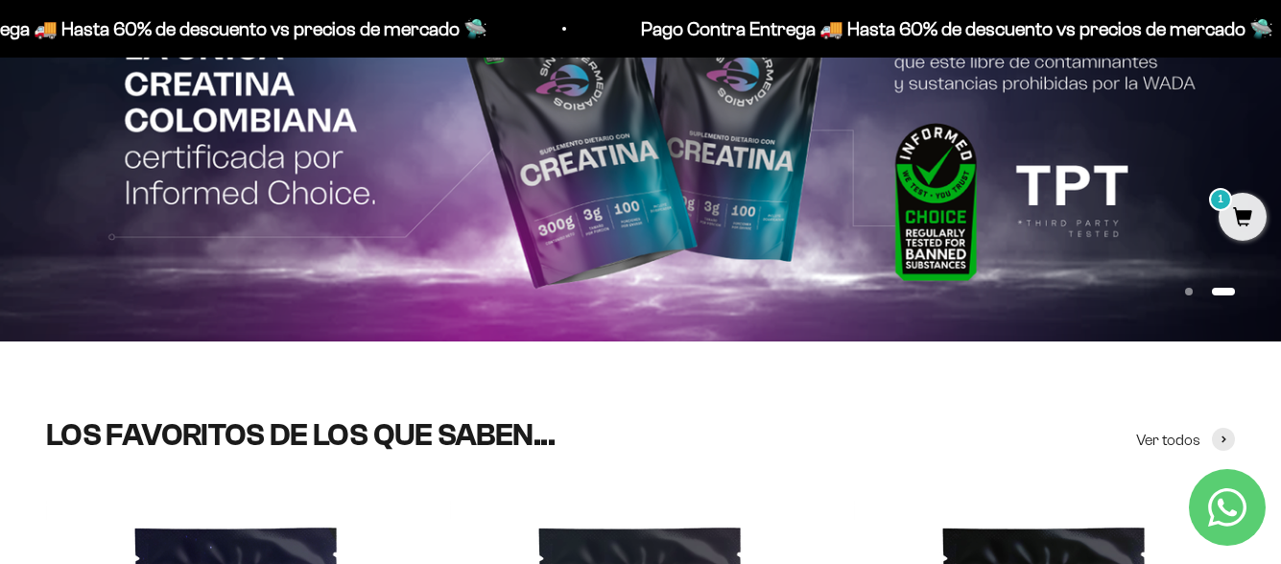
scroll to position [278, 0]
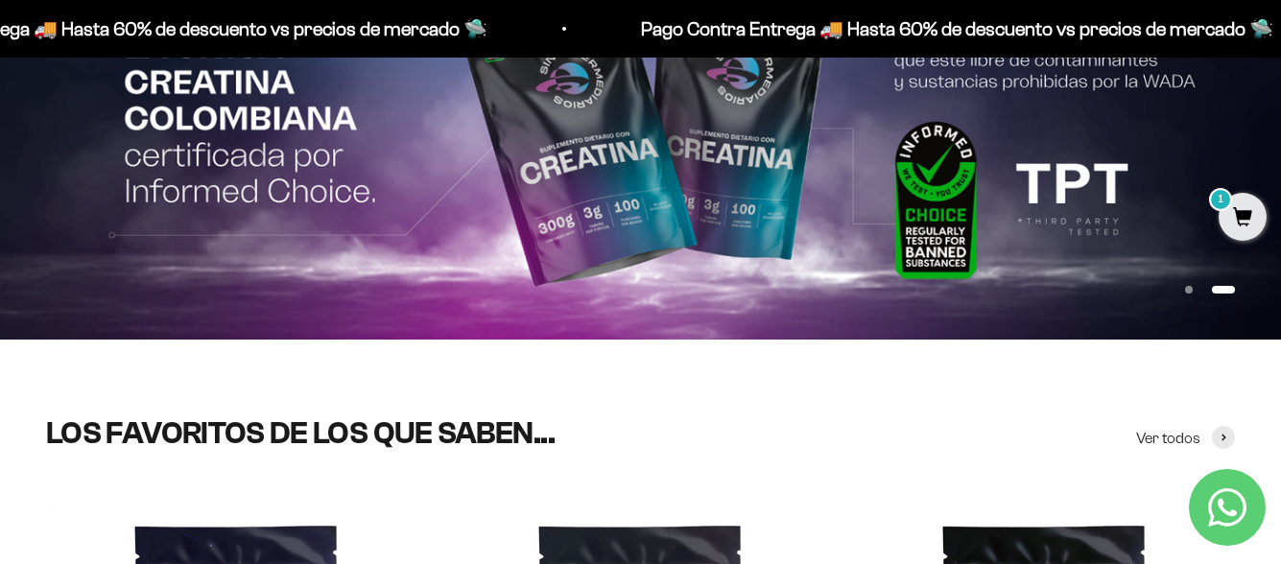
click at [1253, 201] on span "1" at bounding box center [1243, 217] width 48 height 48
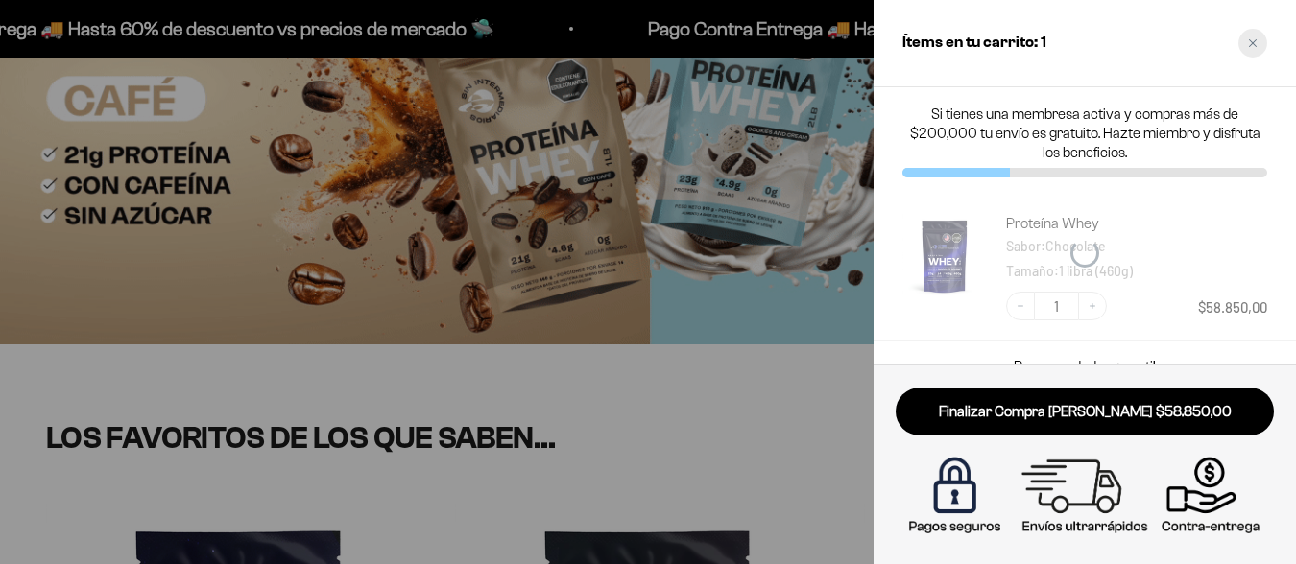
click at [1248, 36] on div "Close cart" at bounding box center [1252, 43] width 29 height 29
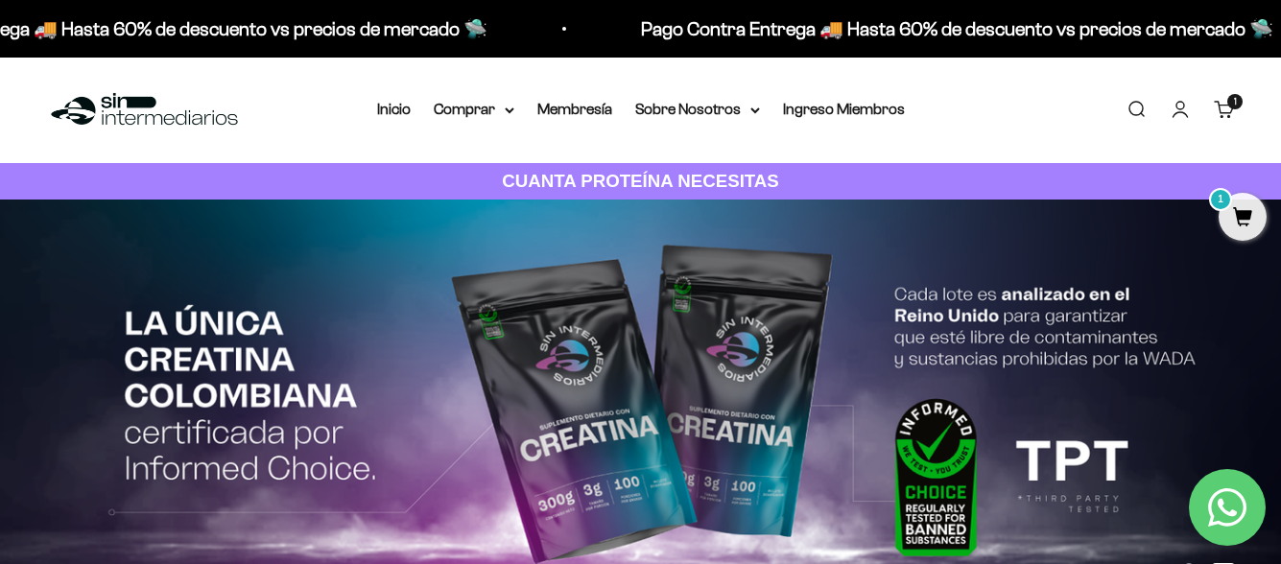
scroll to position [0, 0]
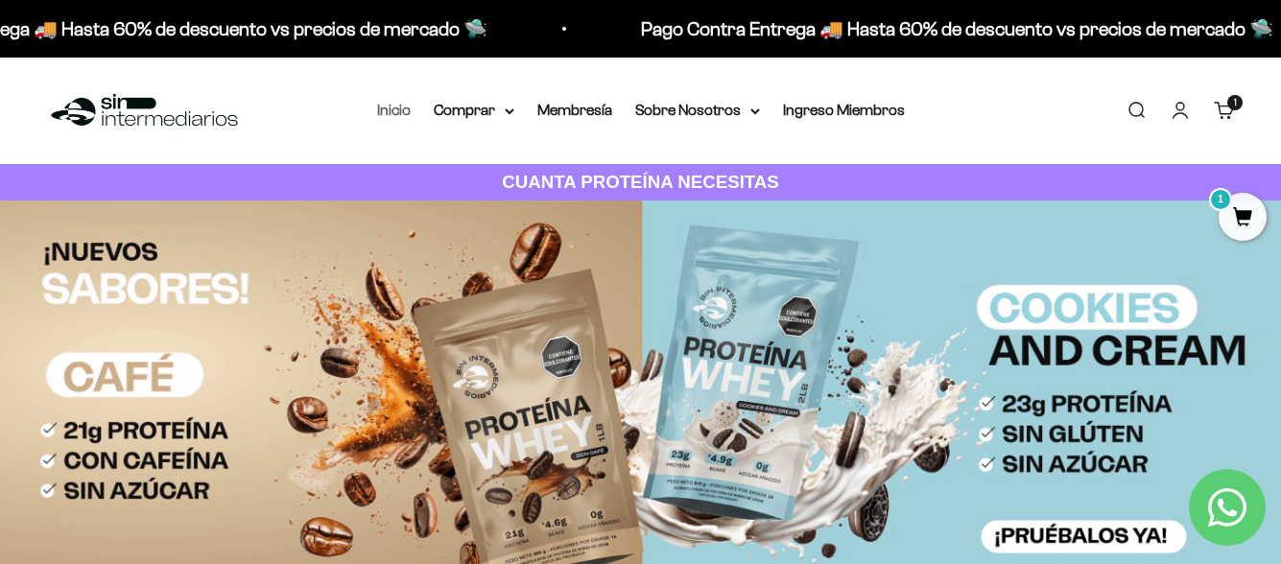
click at [386, 115] on link "Inicio" at bounding box center [394, 110] width 34 height 16
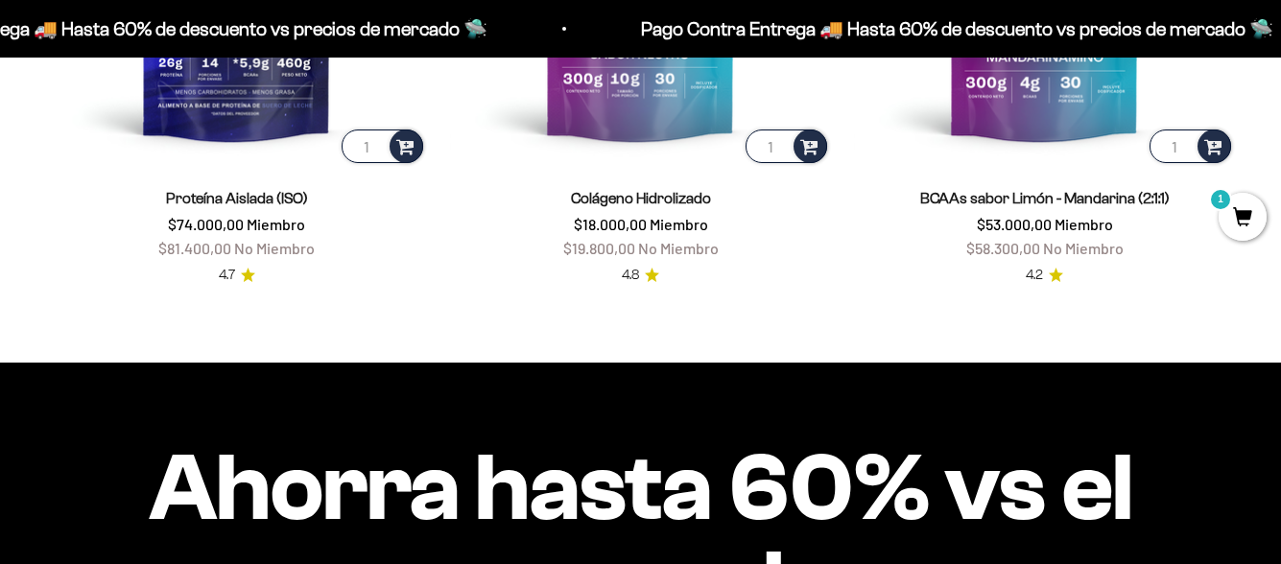
scroll to position [1560, 0]
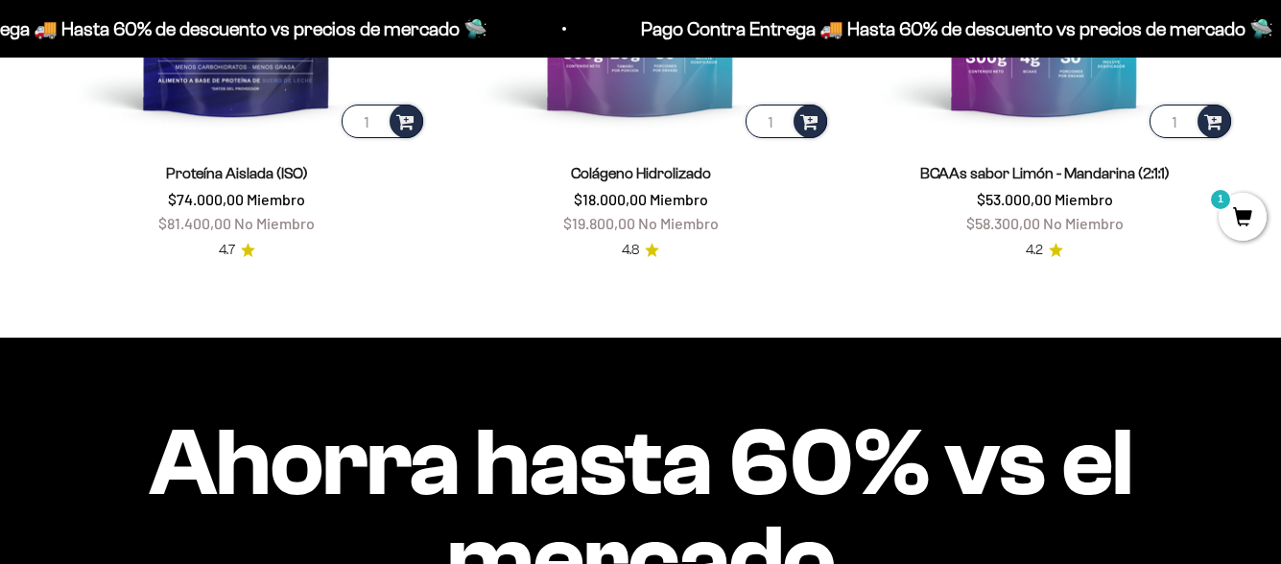
click at [1237, 204] on span "1" at bounding box center [1243, 217] width 48 height 48
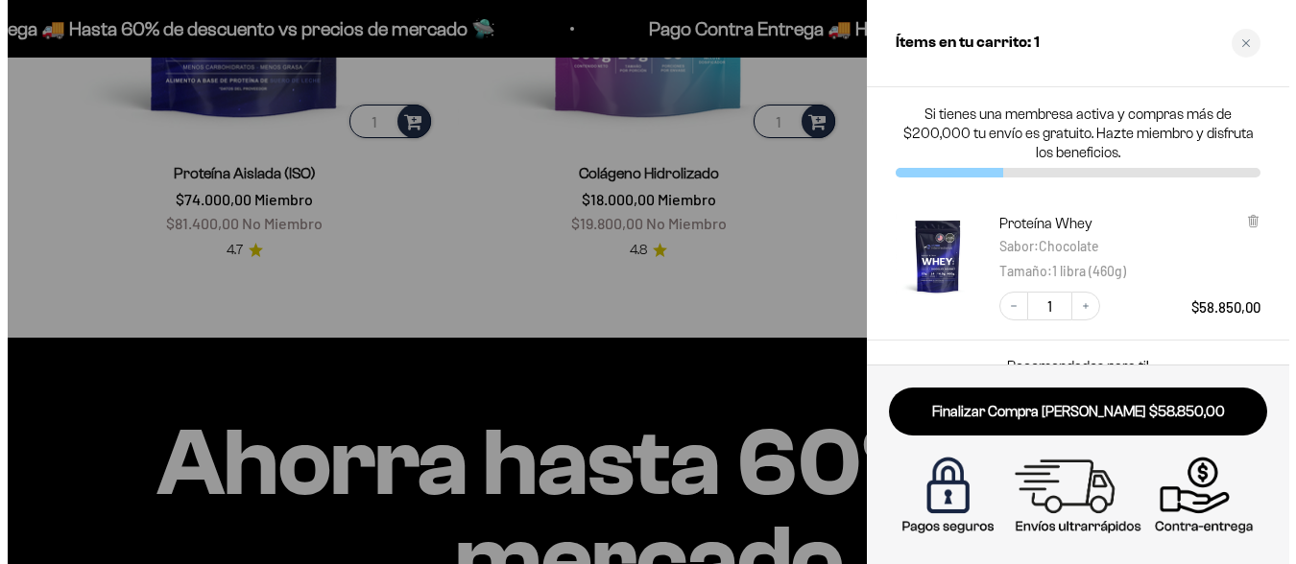
scroll to position [1570, 0]
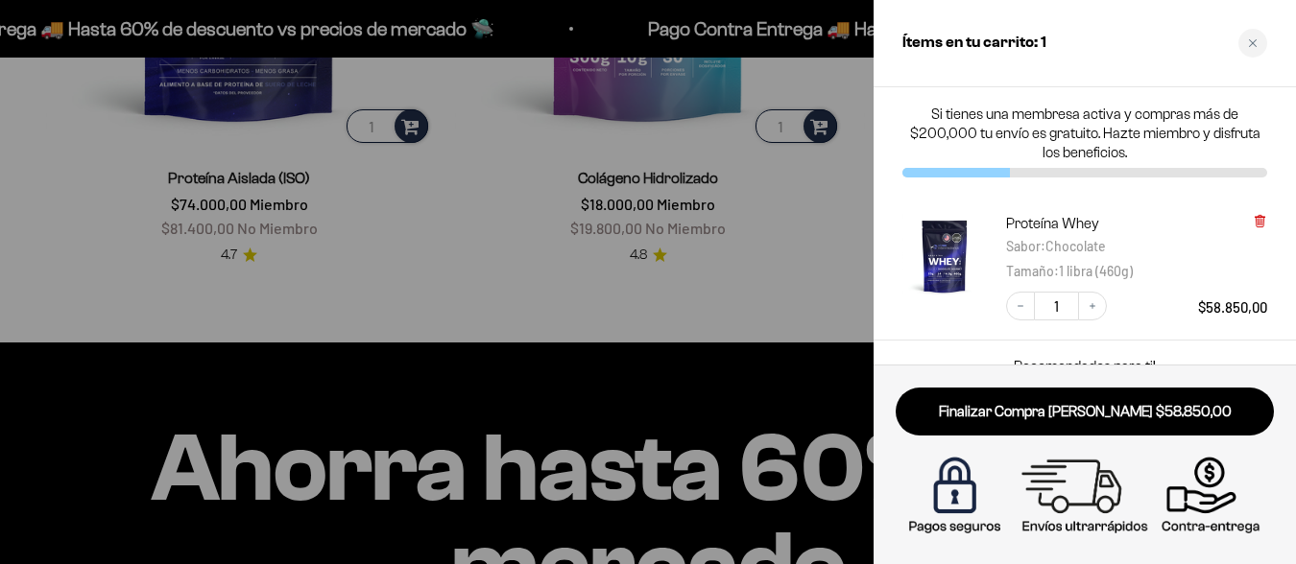
click at [1260, 219] on icon at bounding box center [1259, 222] width 8 height 10
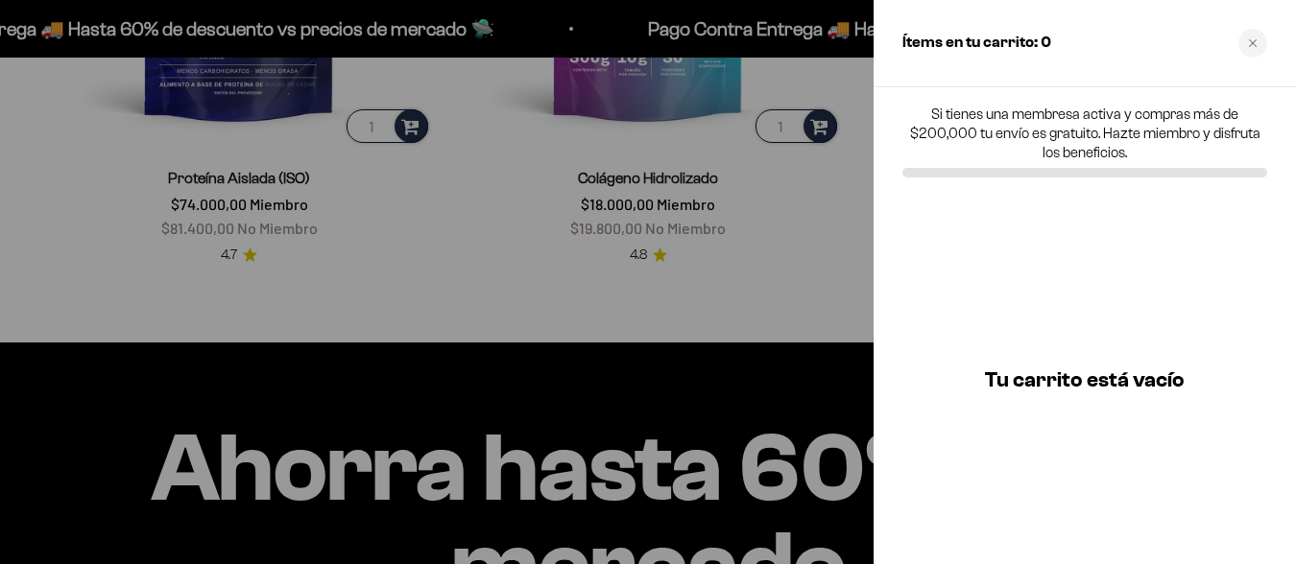
drag, startPoint x: 1256, startPoint y: 37, endPoint x: 1221, endPoint y: 42, distance: 35.8
click at [1257, 37] on div "Close cart" at bounding box center [1252, 43] width 29 height 29
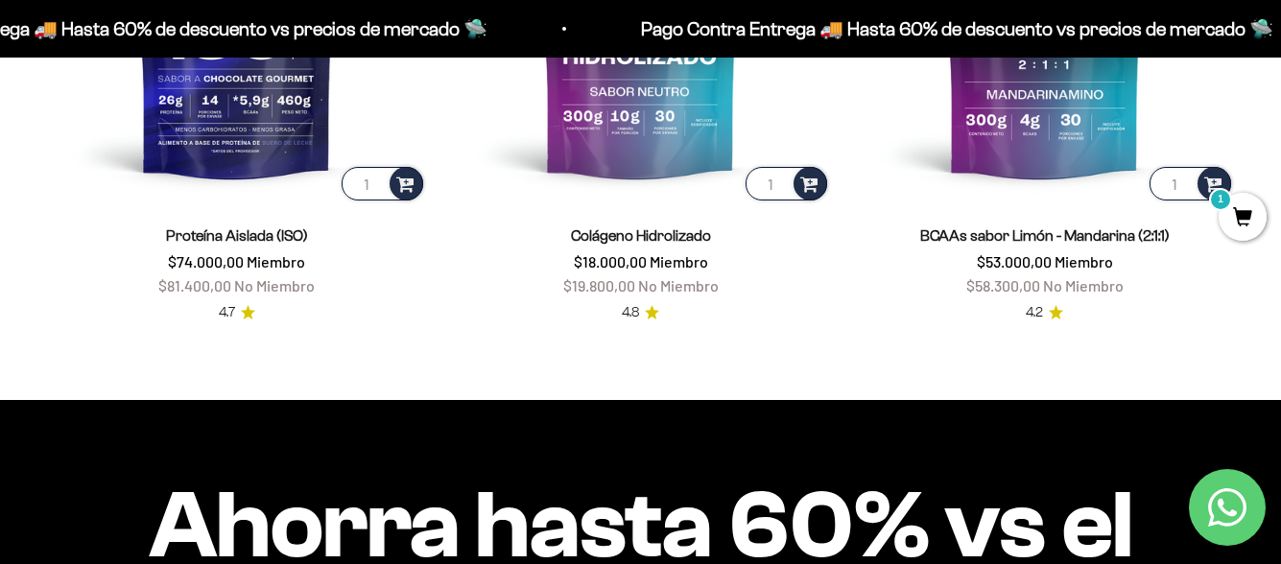
scroll to position [1368, 0]
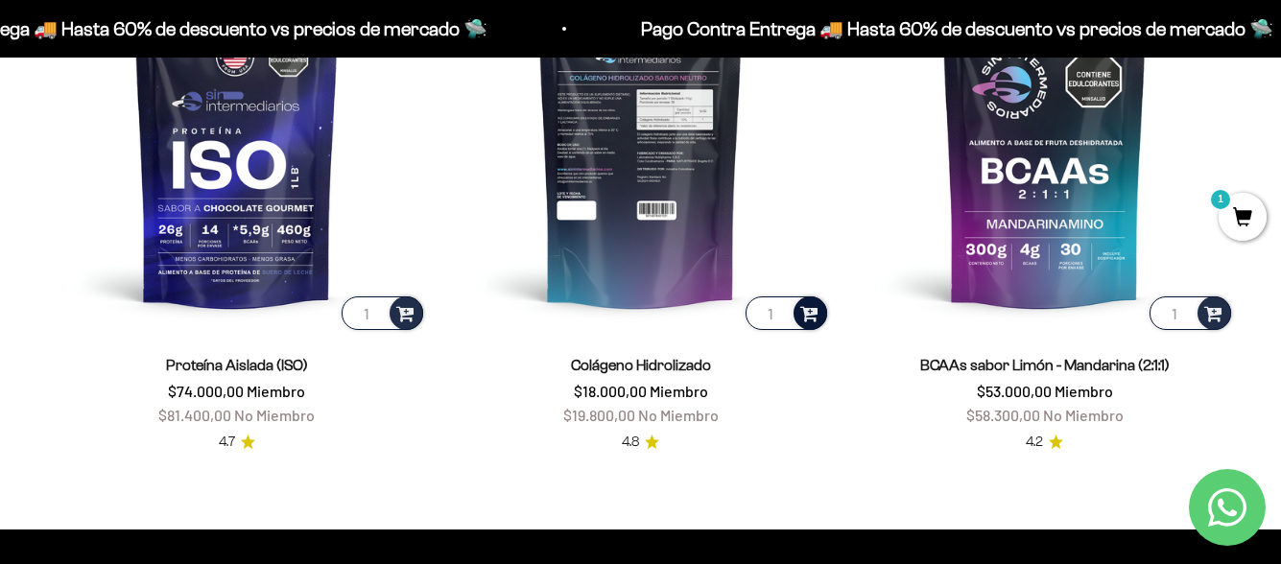
click at [816, 301] on span at bounding box center [809, 312] width 18 height 22
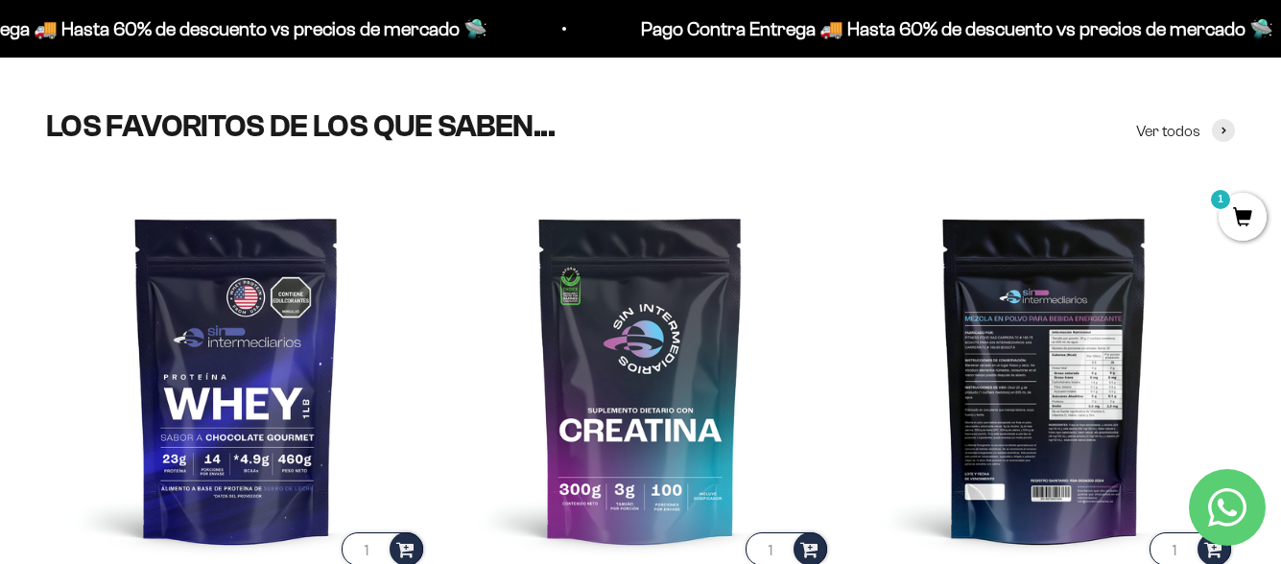
scroll to position [313, 0]
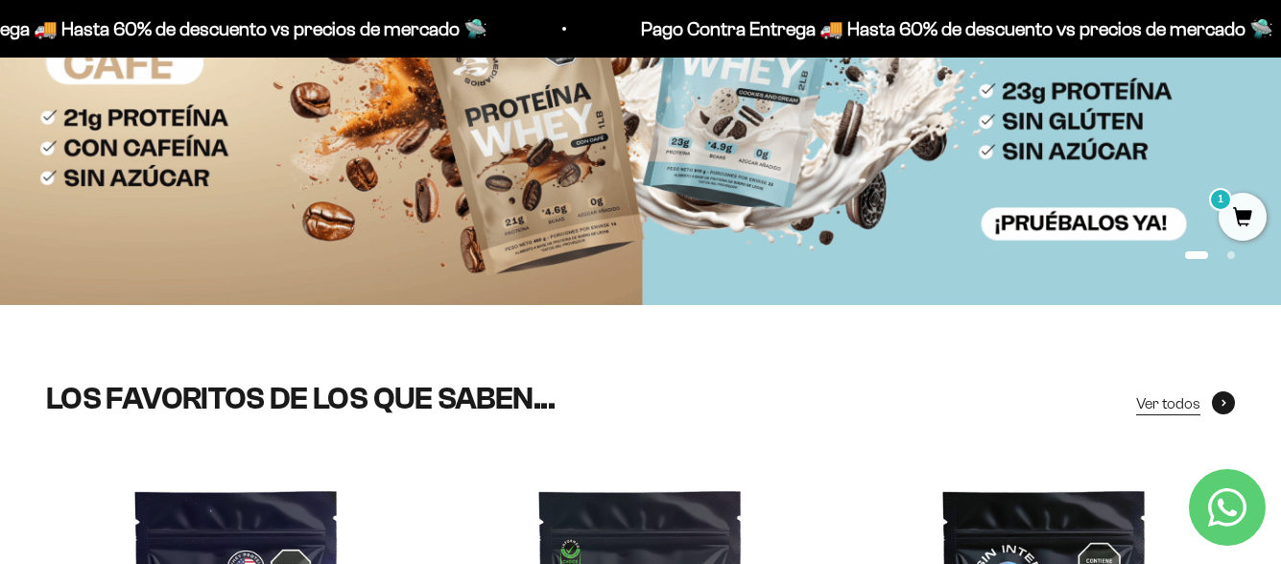
click at [1220, 394] on span at bounding box center [1223, 403] width 23 height 23
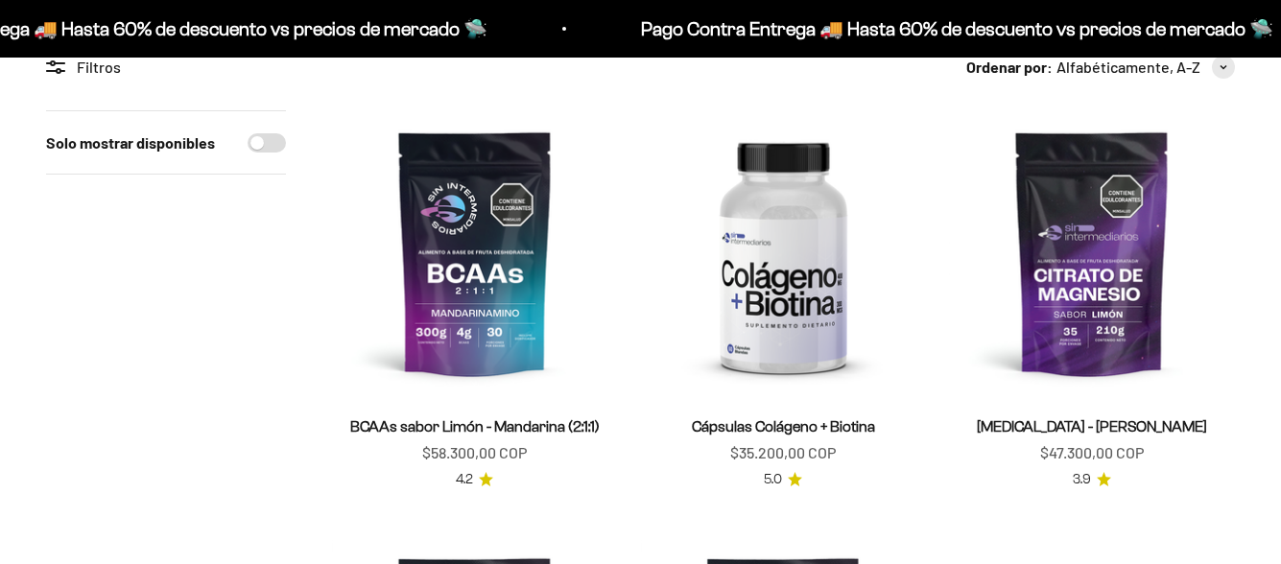
scroll to position [192, 0]
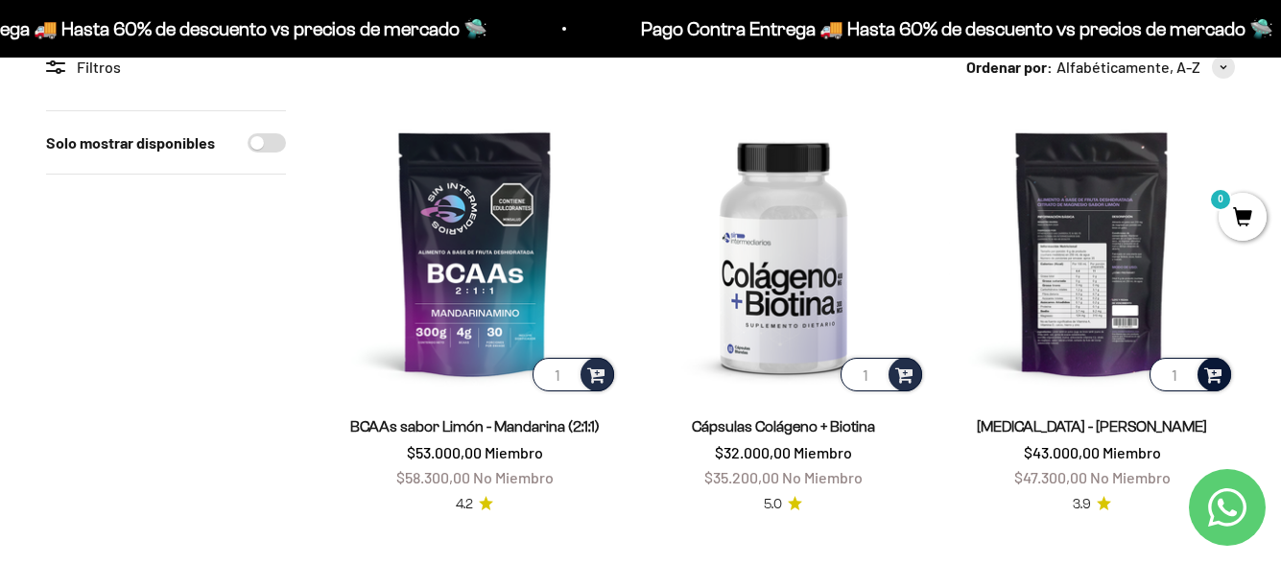
click at [1217, 373] on span at bounding box center [1213, 374] width 18 height 22
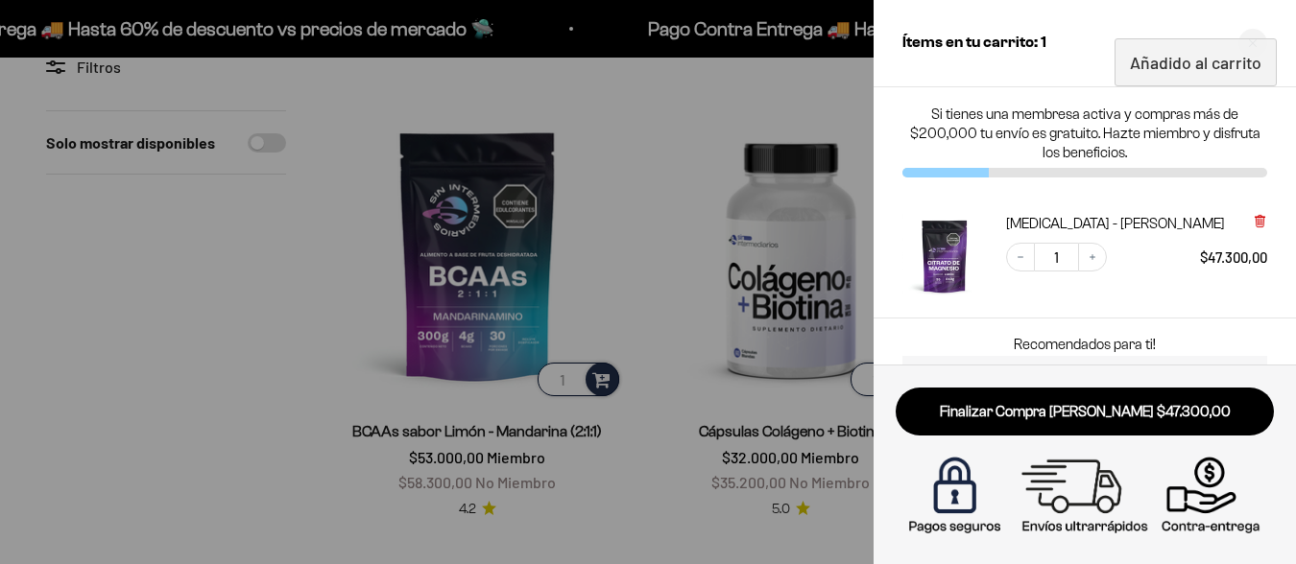
click at [1258, 215] on icon at bounding box center [1259, 220] width 4 height 10
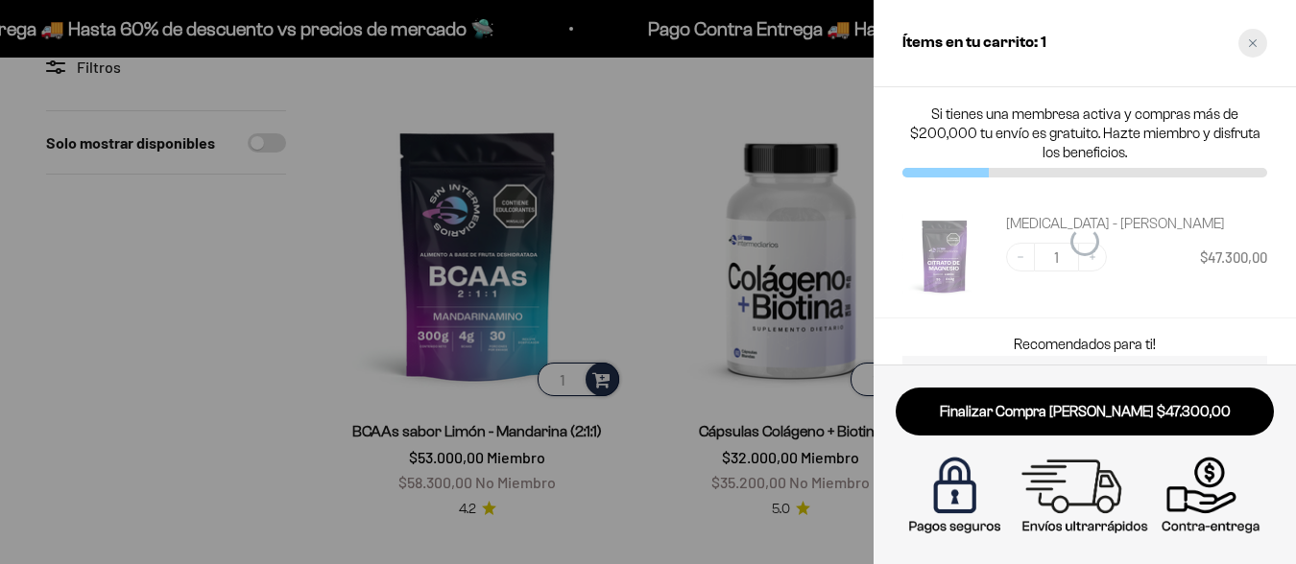
click at [1251, 40] on icon "Close cart" at bounding box center [1253, 43] width 10 height 10
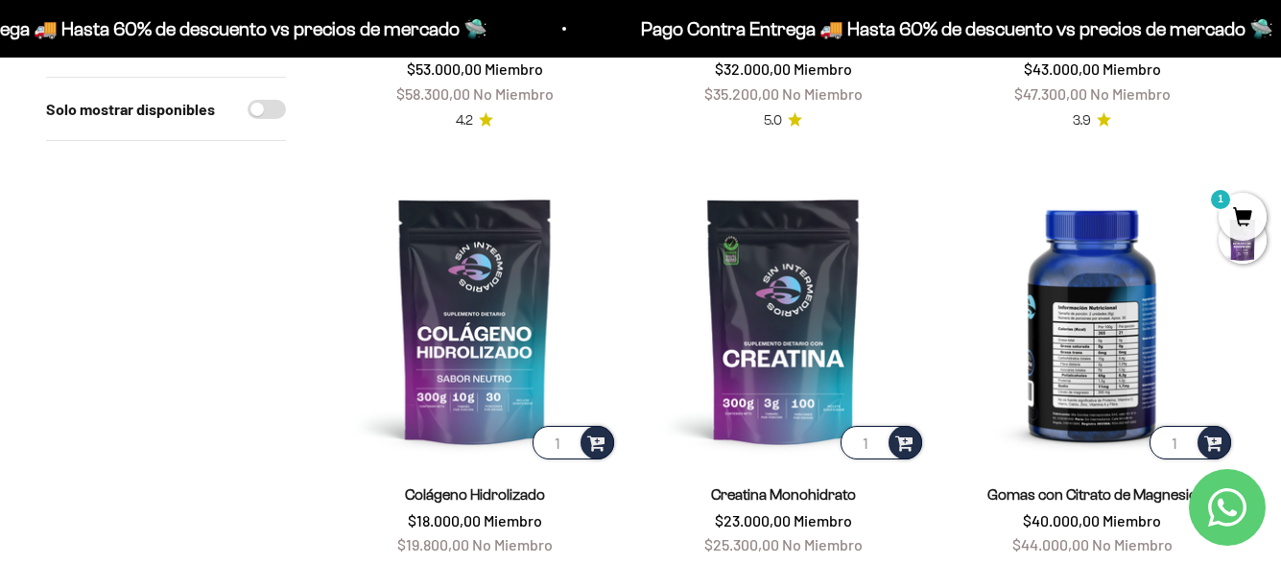
scroll to position [672, 0]
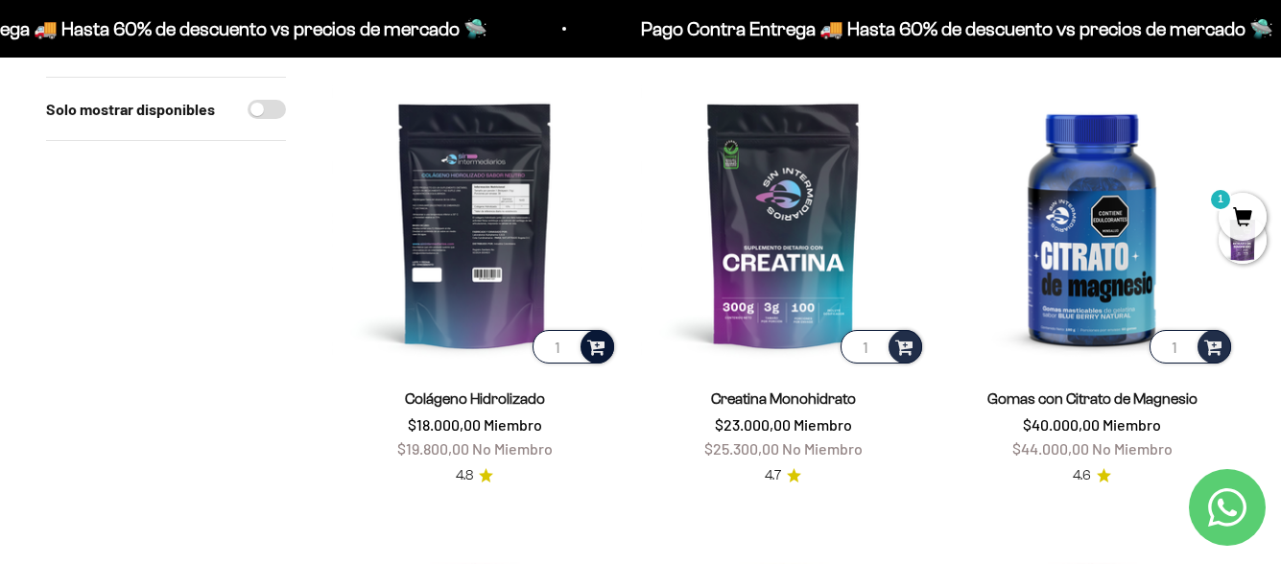
click at [599, 344] on span at bounding box center [596, 346] width 18 height 22
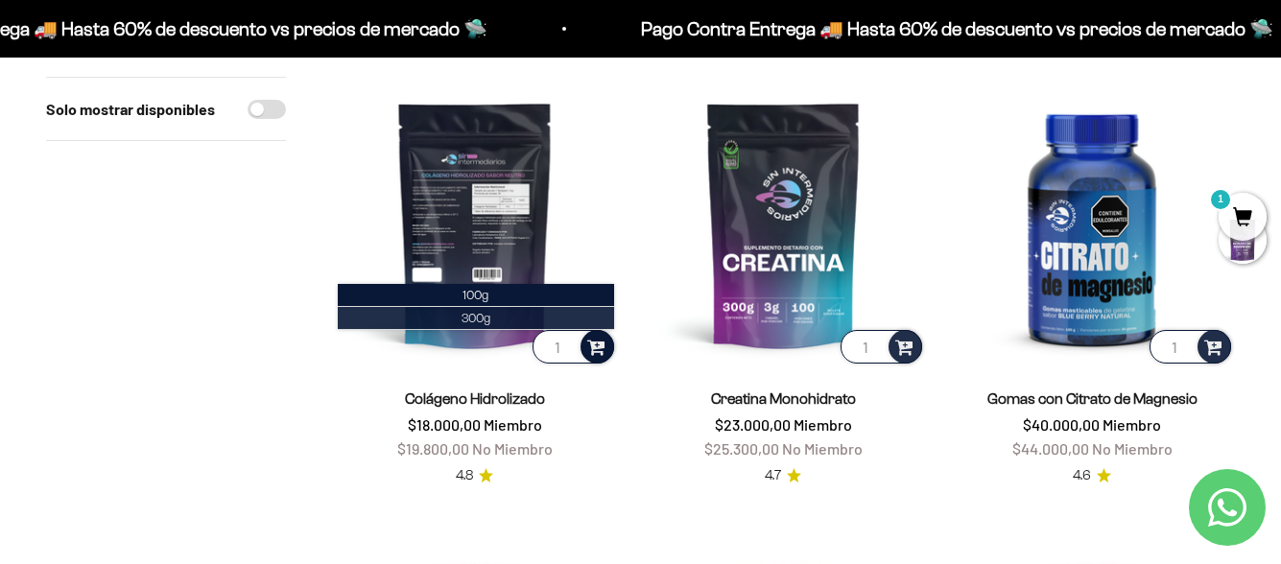
click at [494, 314] on li "300g" at bounding box center [476, 318] width 276 height 23
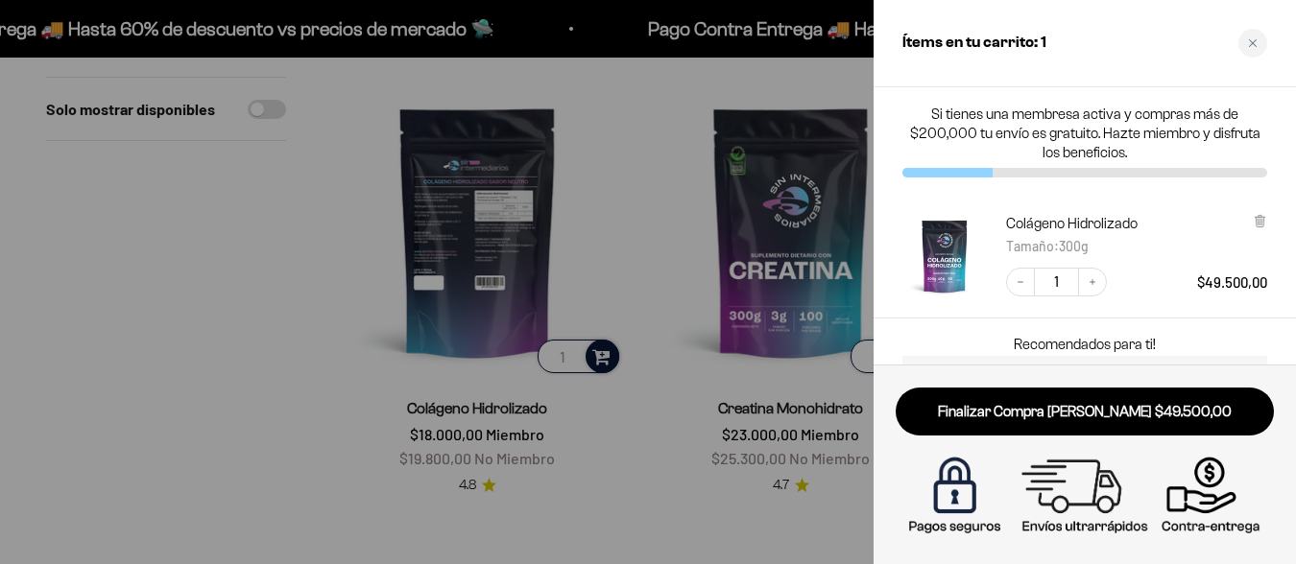
drag, startPoint x: 1247, startPoint y: 45, endPoint x: 1185, endPoint y: 59, distance: 63.1
click at [1245, 44] on div "Close cart" at bounding box center [1252, 43] width 29 height 29
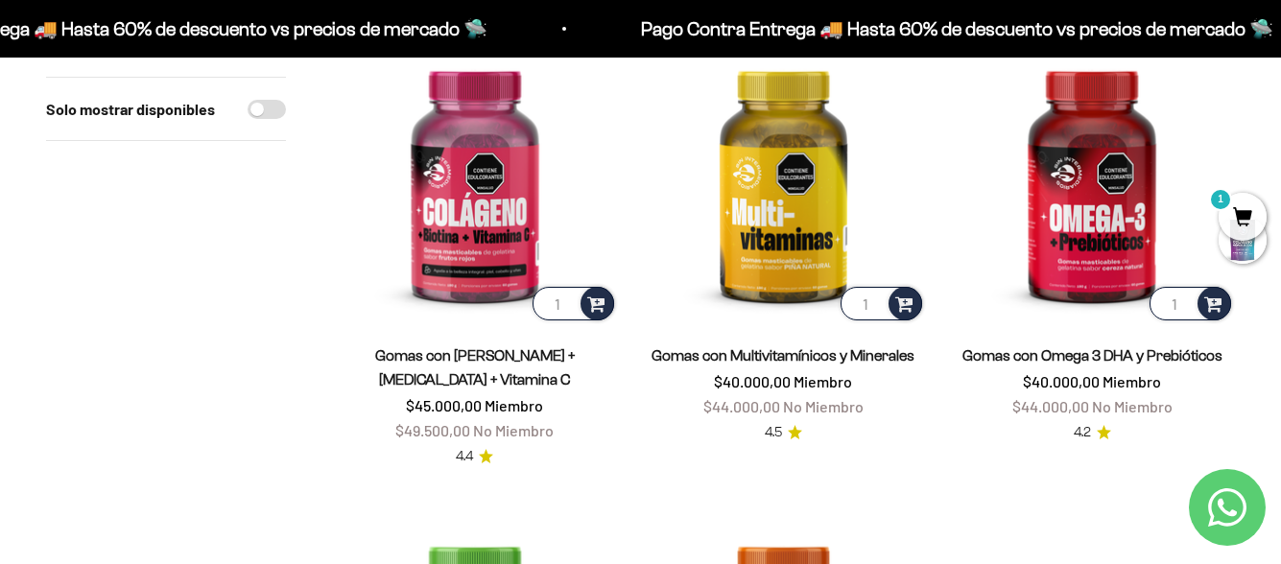
scroll to position [1056, 0]
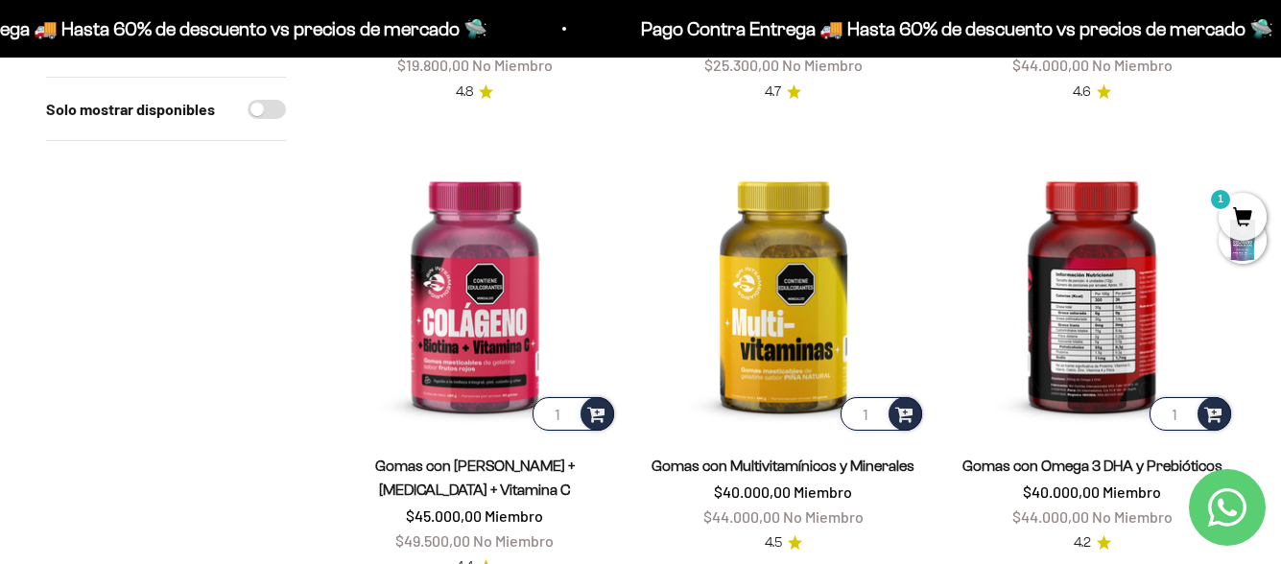
click at [1077, 329] on img at bounding box center [1092, 292] width 286 height 286
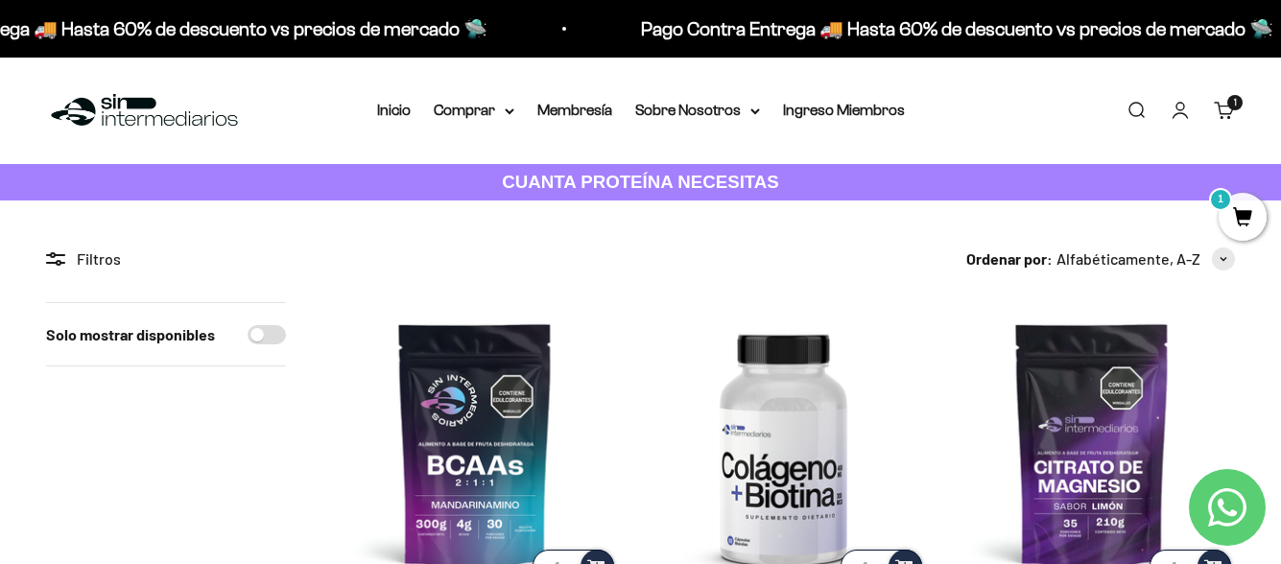
click at [1235, 209] on span "1" at bounding box center [1243, 217] width 48 height 48
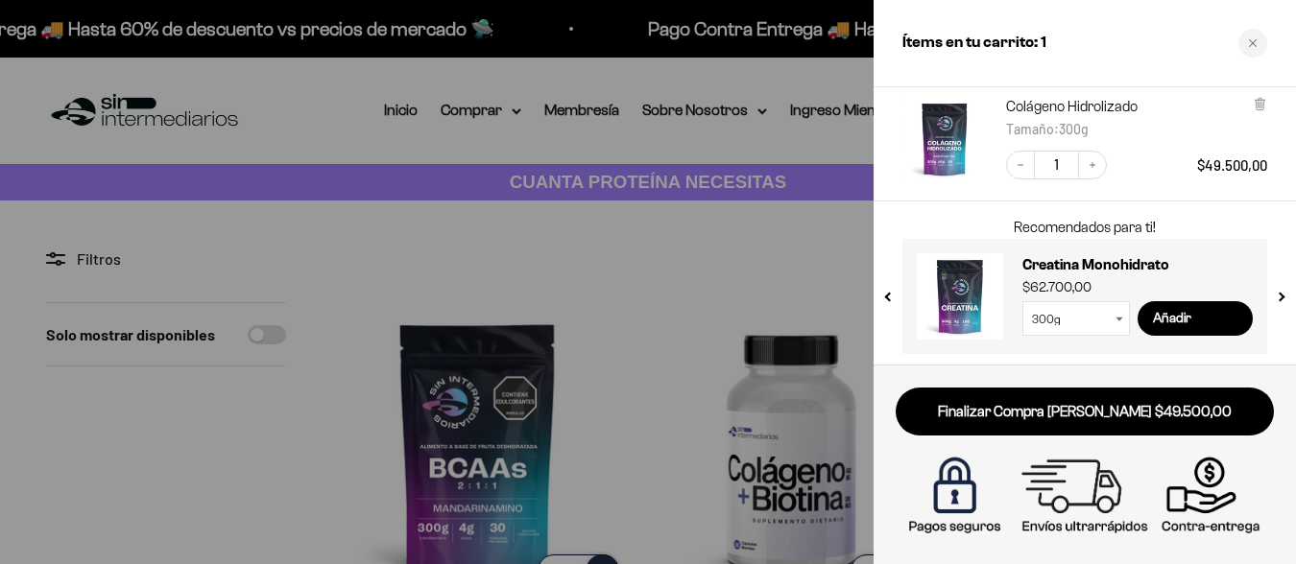
scroll to position [121, 0]
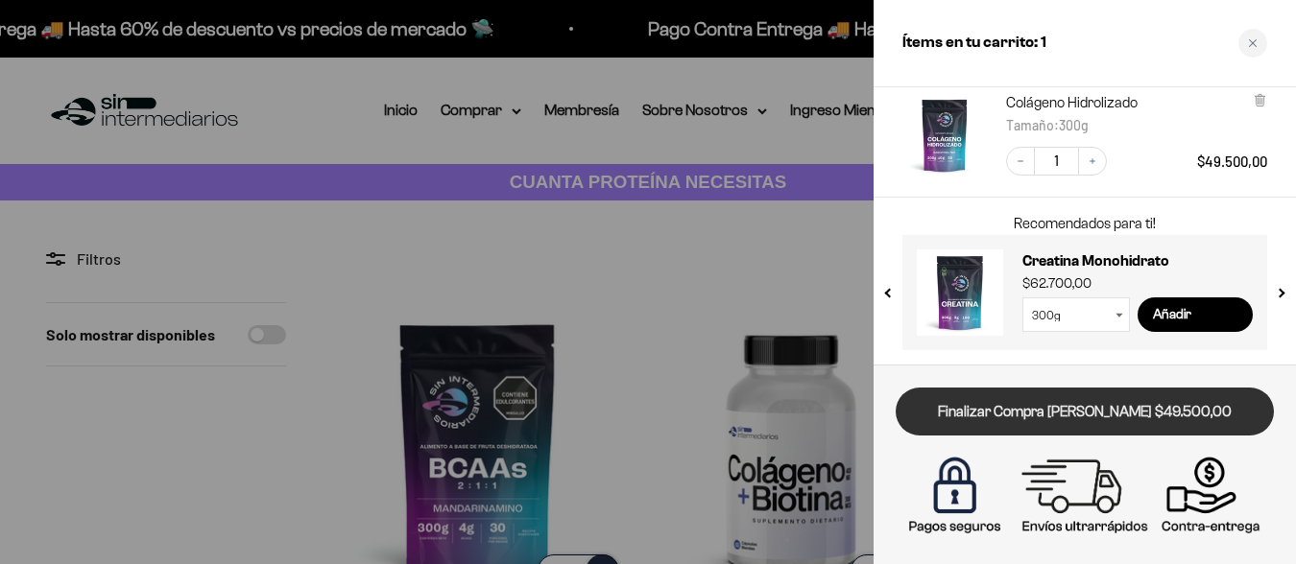
click at [1072, 410] on link "Finalizar Compra [PERSON_NAME] $49.500,00" at bounding box center [1084, 412] width 378 height 49
